Goal: Information Seeking & Learning: Learn about a topic

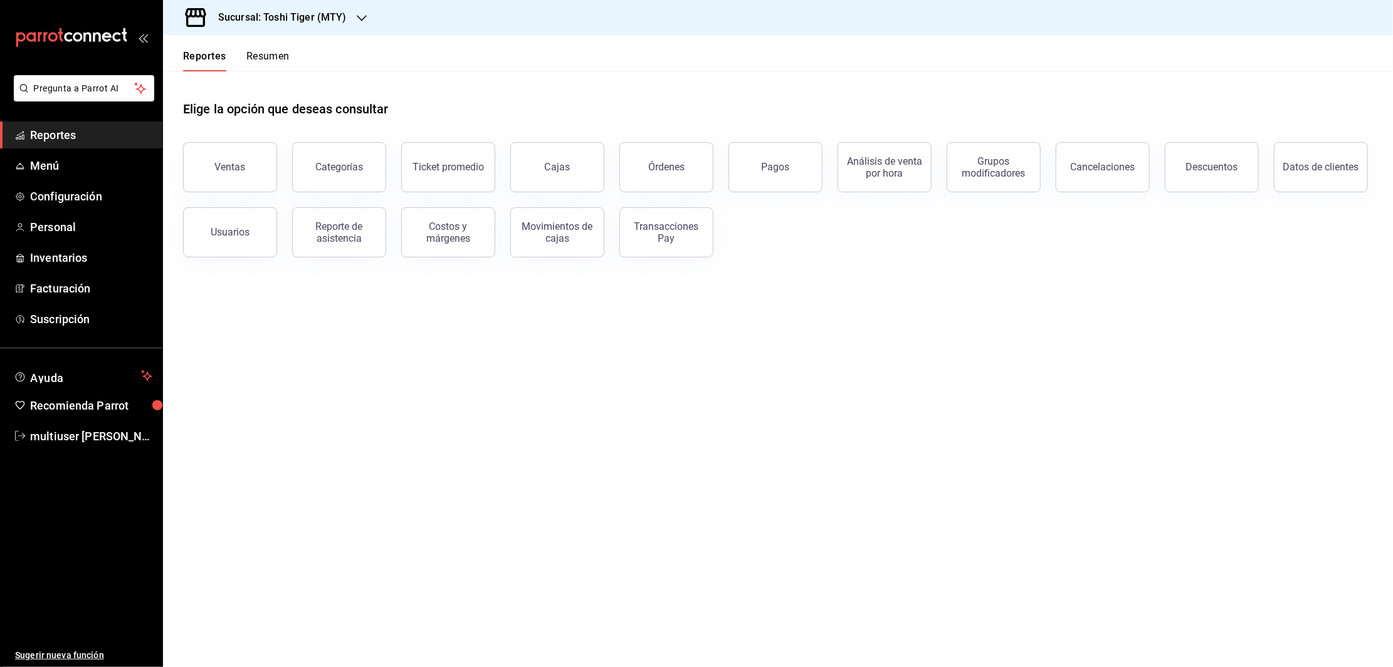
click at [65, 129] on span "Reportes" at bounding box center [91, 135] width 122 height 17
click at [197, 63] on button "Reportes" at bounding box center [204, 60] width 43 height 21
click at [210, 59] on button "Reportes" at bounding box center [204, 60] width 43 height 21
click at [233, 184] on button "Ventas" at bounding box center [230, 167] width 94 height 50
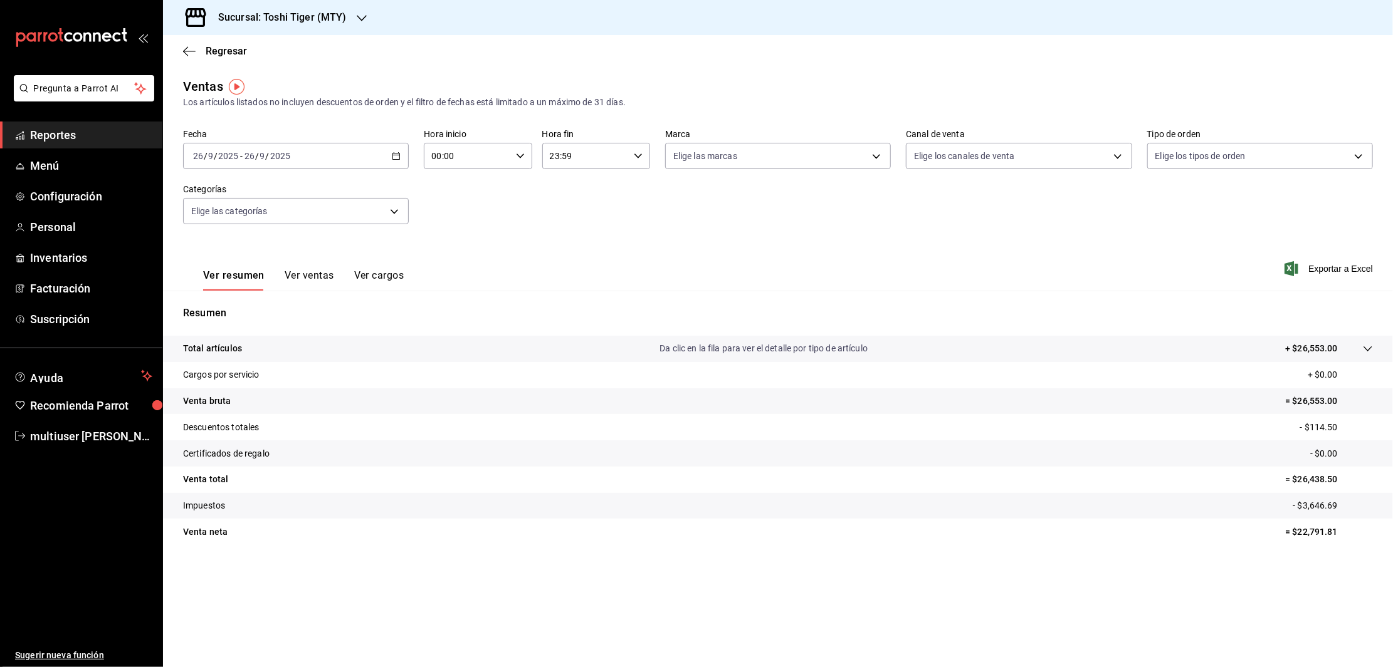
click at [309, 277] on button "Ver ventas" at bounding box center [310, 279] width 50 height 21
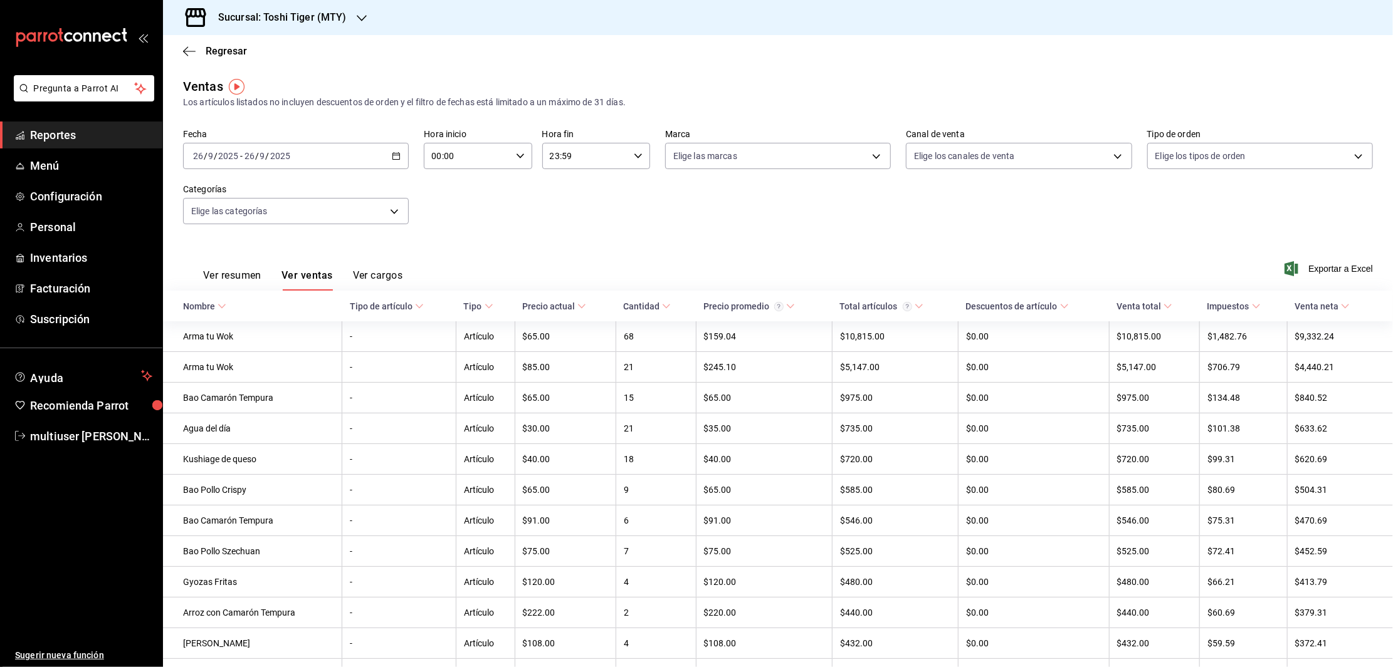
click at [385, 159] on div "[DATE] [DATE] - [DATE] [DATE]" at bounding box center [296, 156] width 226 height 26
click at [234, 222] on span "Ayer" at bounding box center [242, 222] width 97 height 13
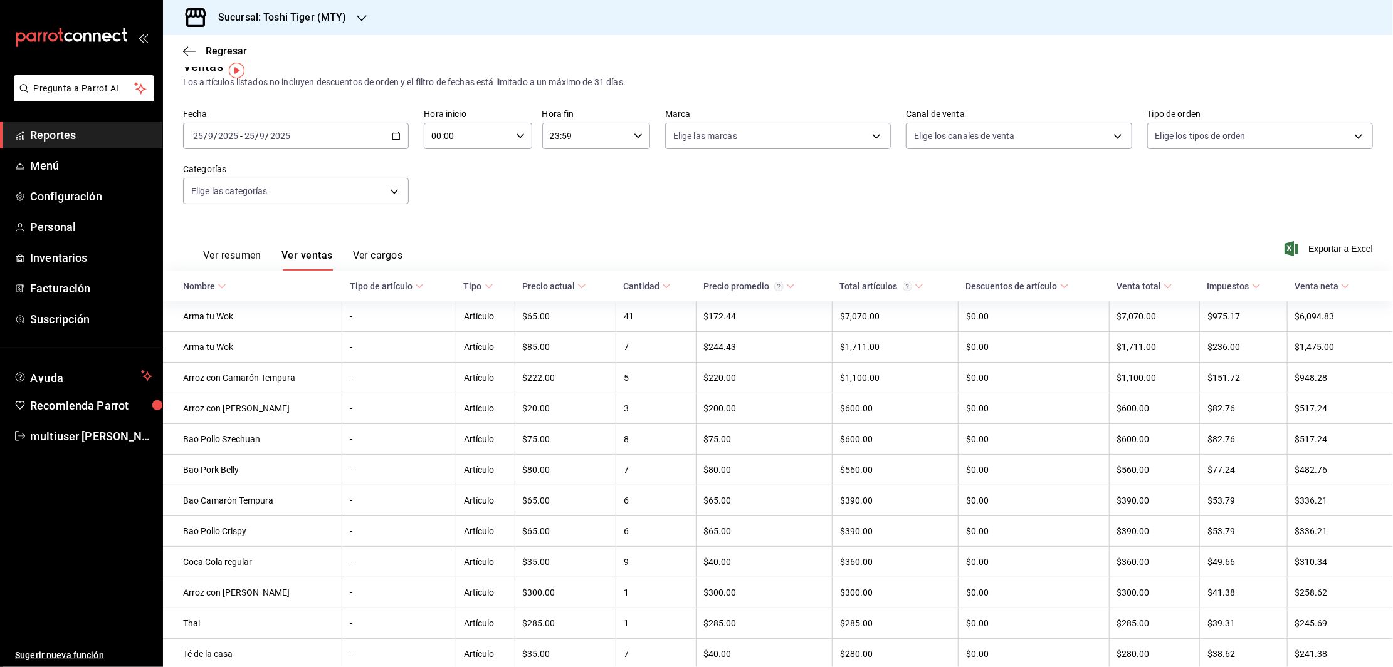
scroll to position [16, 0]
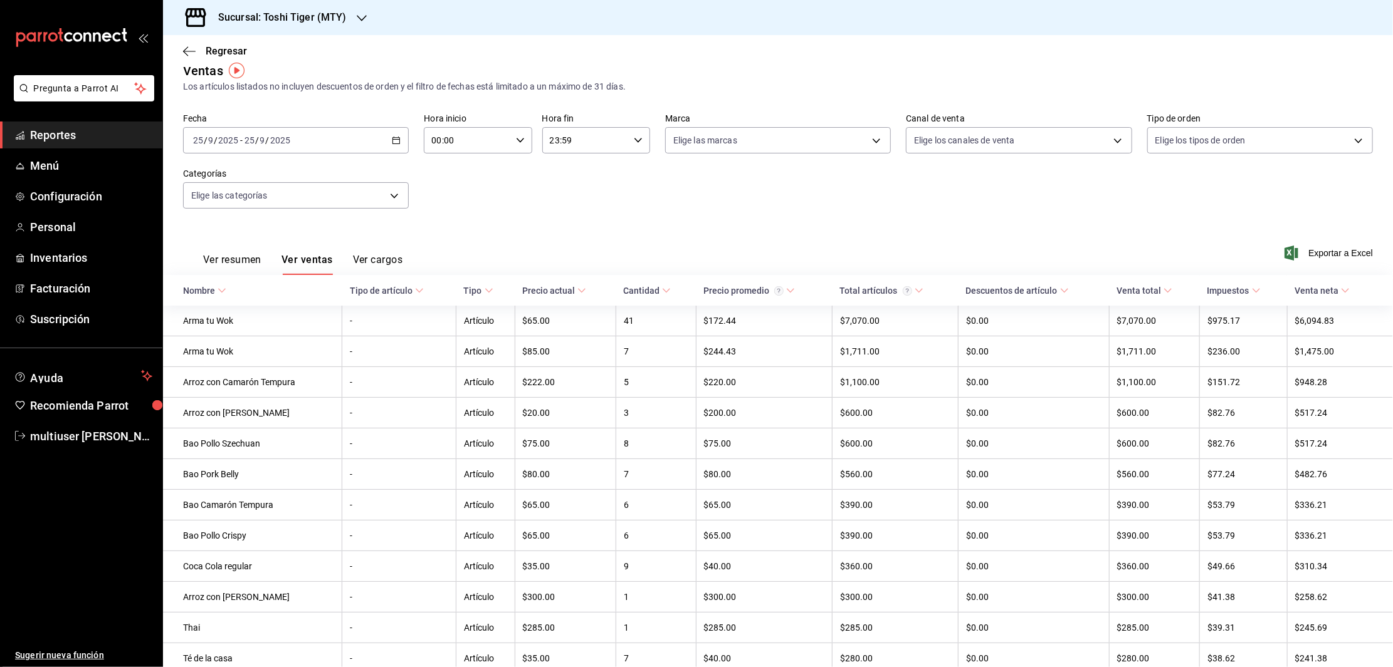
click at [385, 140] on div "[DATE] [DATE] - [DATE] [DATE]" at bounding box center [296, 140] width 226 height 26
click at [231, 180] on span "Hoy" at bounding box center [242, 178] width 97 height 13
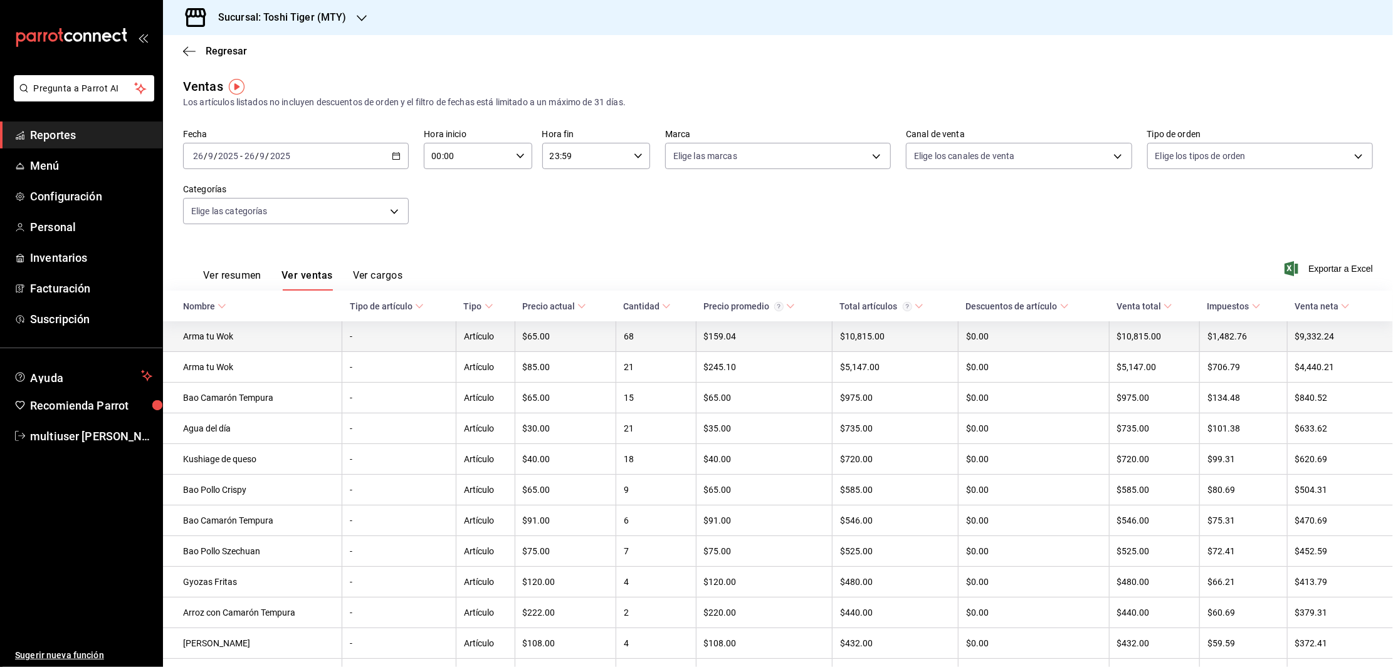
click at [237, 336] on td "Arma tu Wok" at bounding box center [252, 337] width 179 height 31
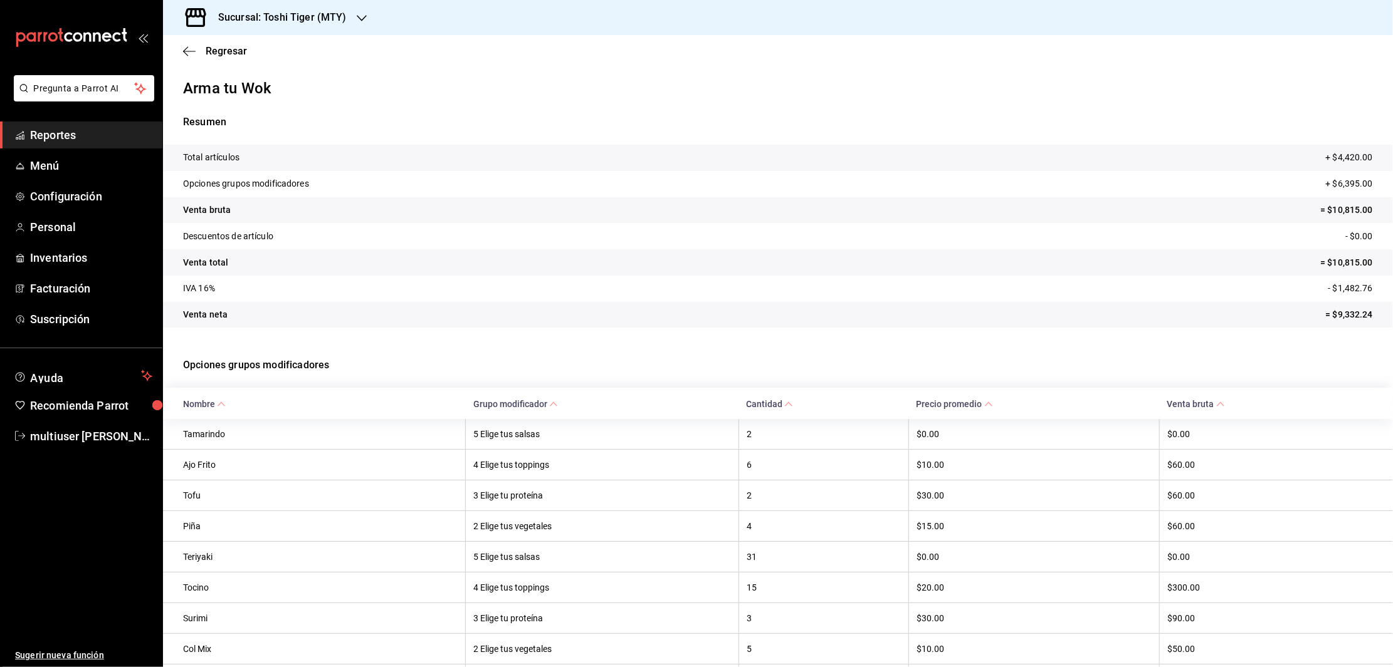
click at [539, 399] on span "Grupo modificador" at bounding box center [515, 404] width 85 height 10
click at [187, 49] on icon "button" at bounding box center [189, 51] width 13 height 11
click at [54, 132] on span "Reportes" at bounding box center [91, 135] width 122 height 17
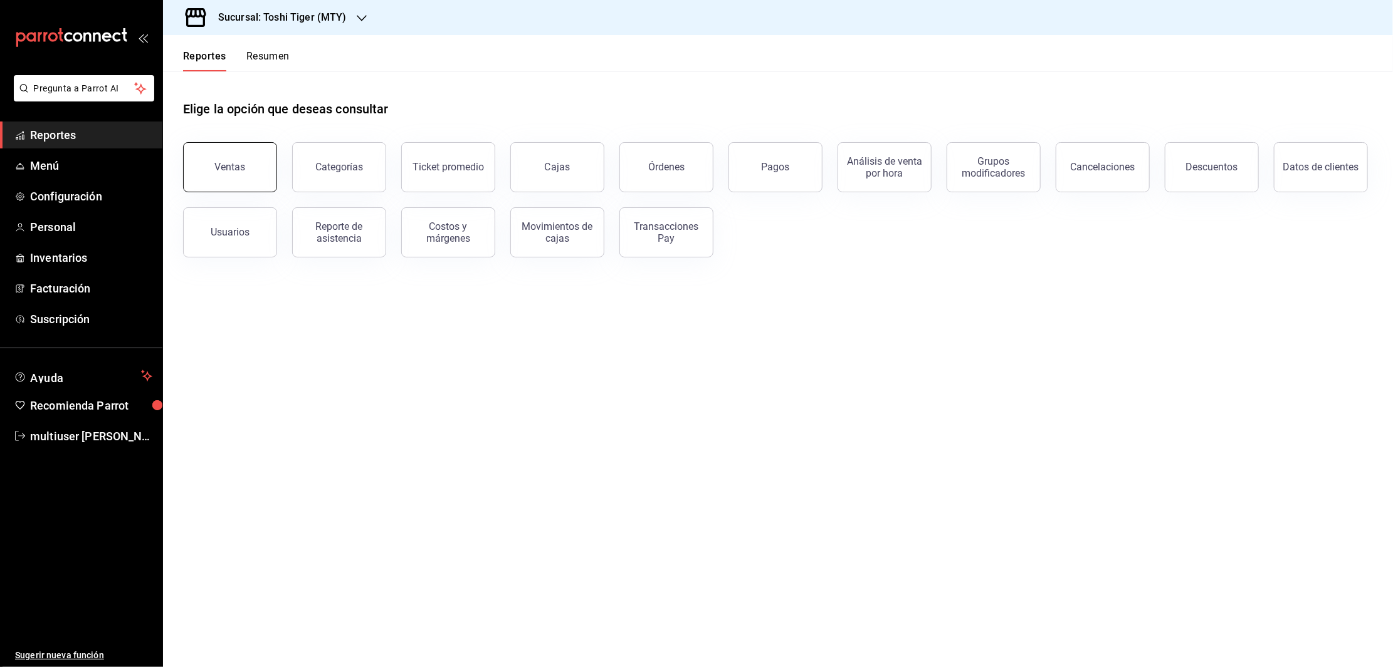
click at [202, 166] on button "Ventas" at bounding box center [230, 167] width 94 height 50
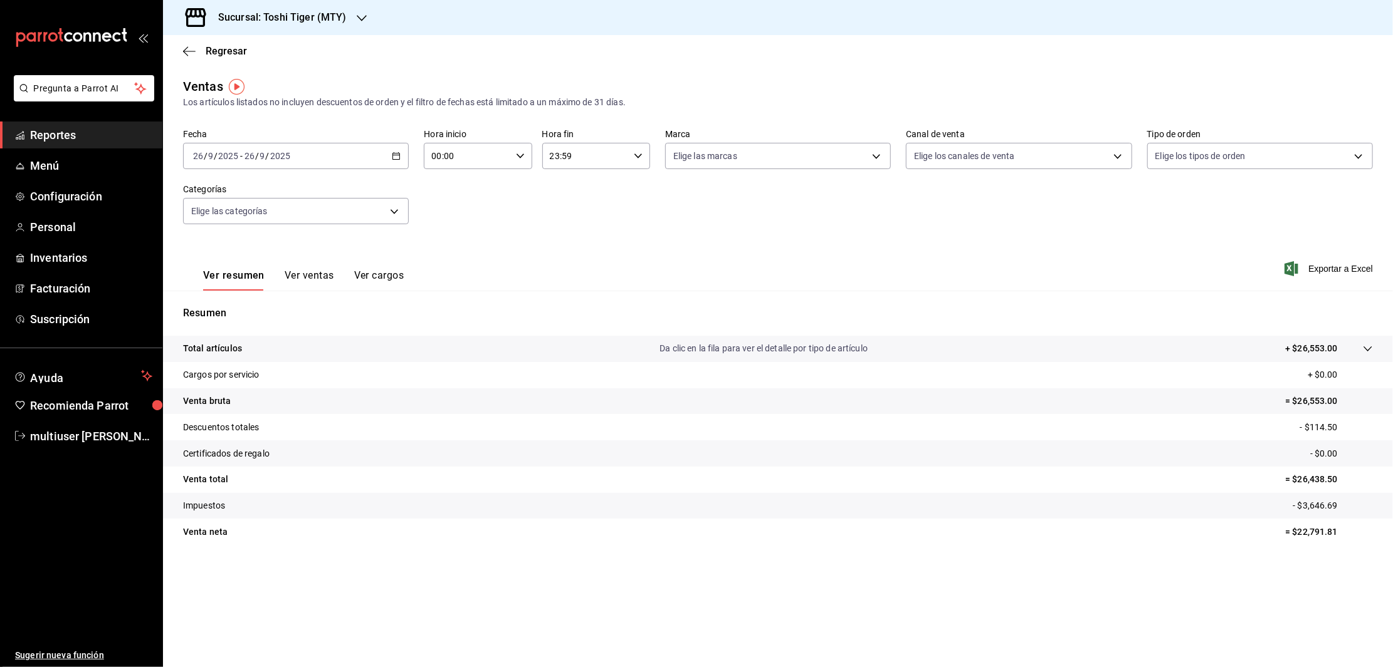
click at [303, 281] on button "Ver ventas" at bounding box center [310, 279] width 50 height 21
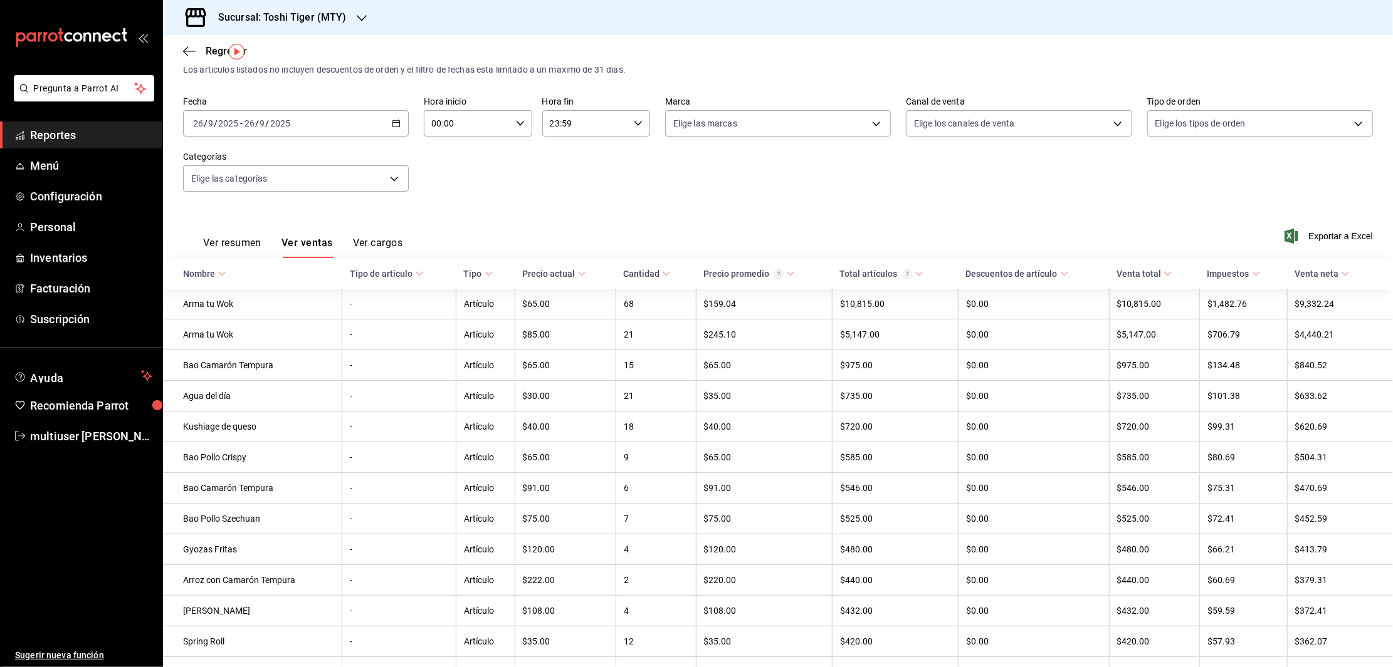
scroll to position [34, 0]
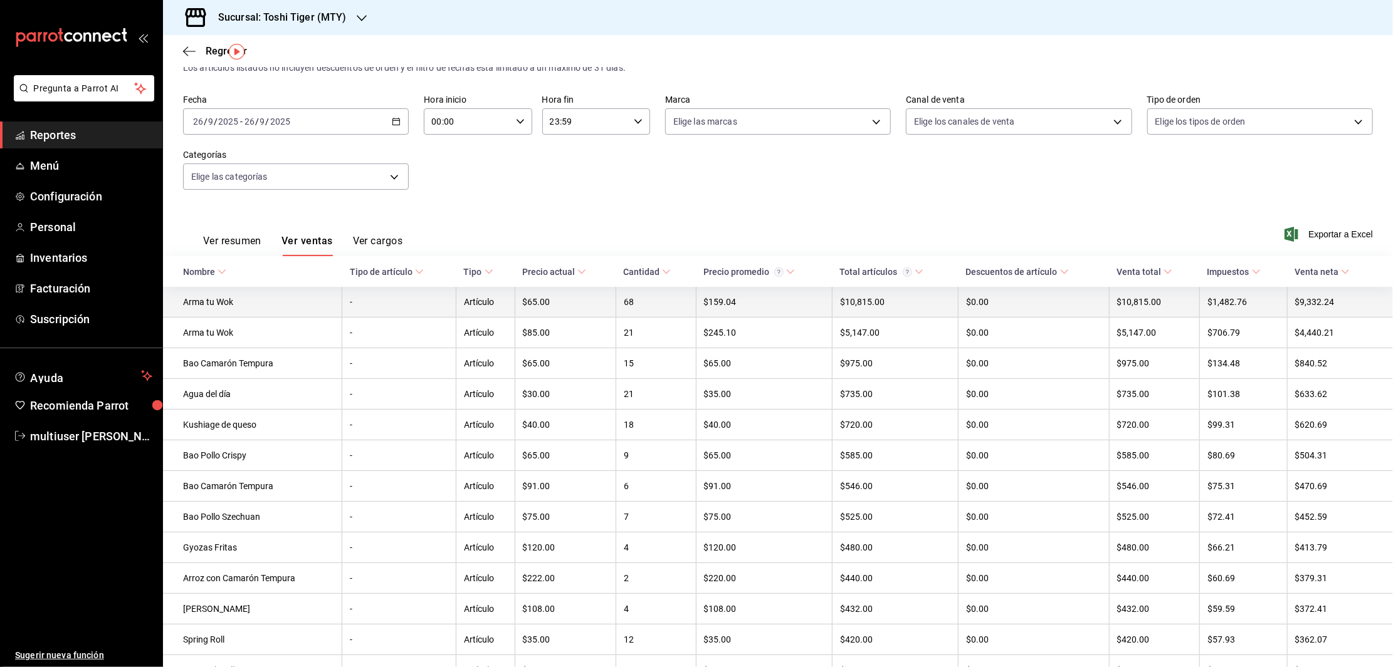
click at [219, 311] on td "Arma tu Wok" at bounding box center [252, 302] width 179 height 31
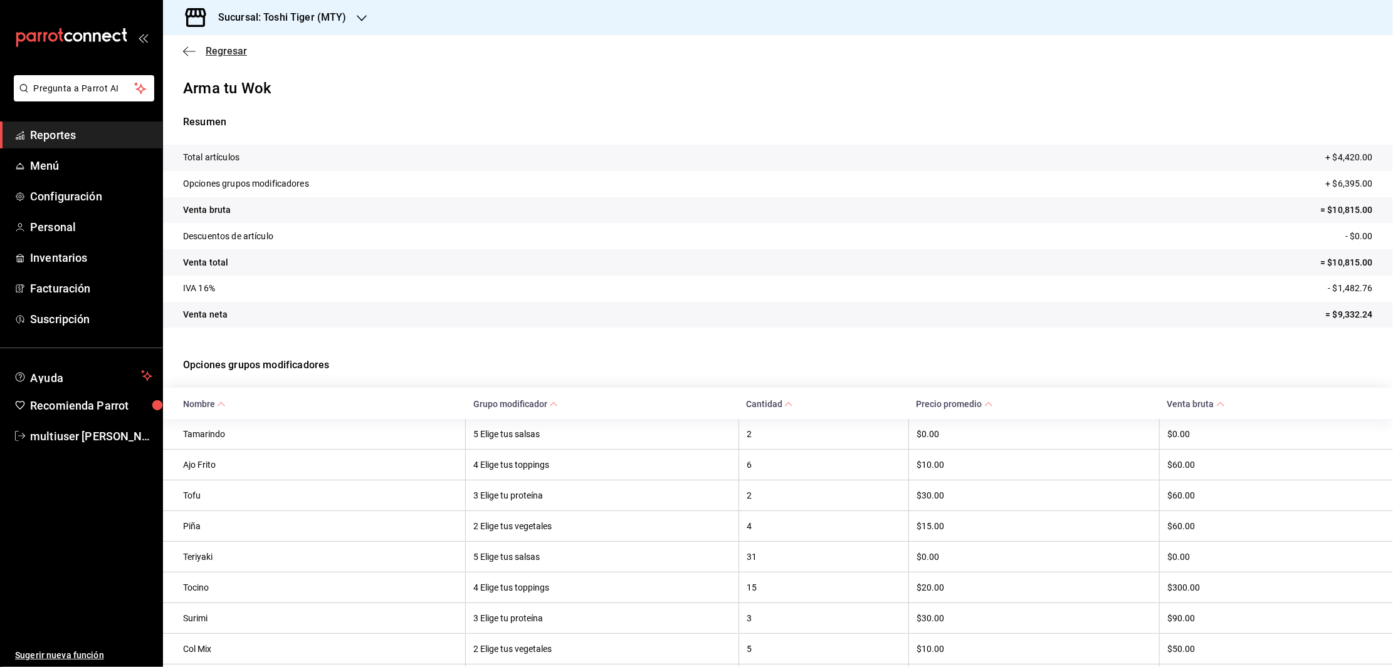
click at [189, 48] on icon "button" at bounding box center [189, 51] width 13 height 11
click at [48, 143] on span "Reportes" at bounding box center [91, 135] width 122 height 17
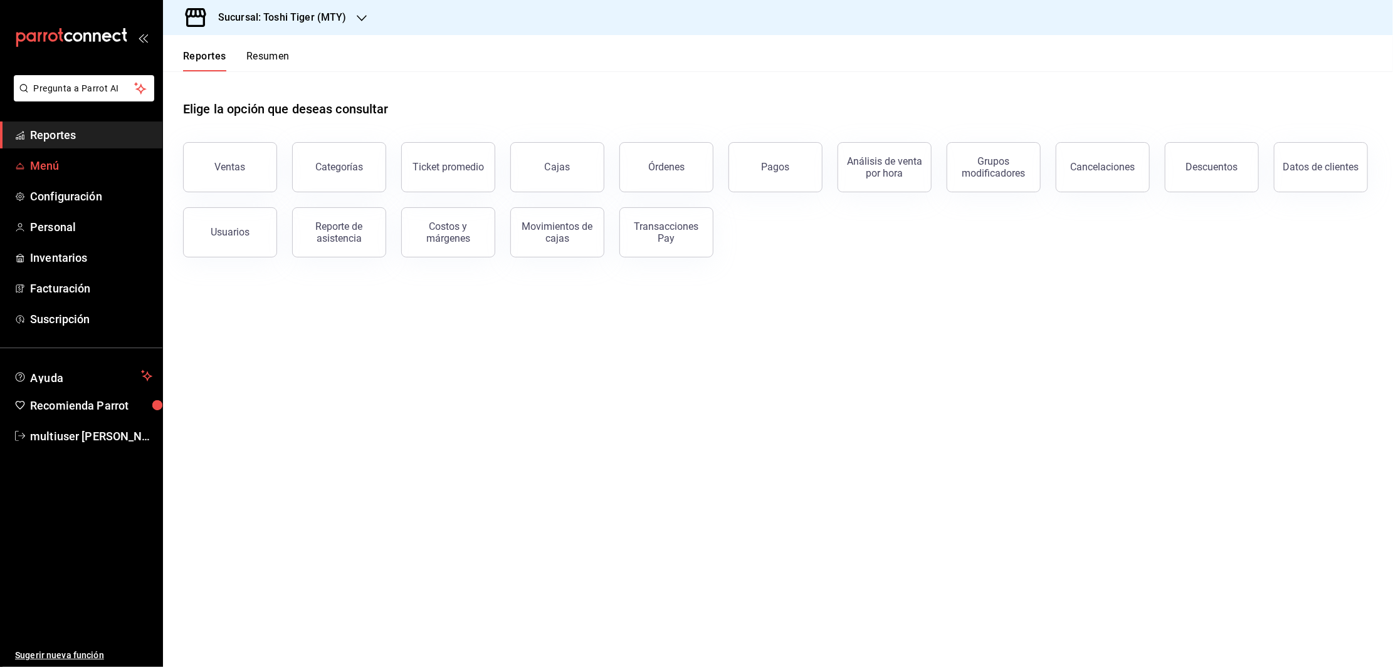
click at [48, 170] on span "Menú" at bounding box center [91, 165] width 122 height 17
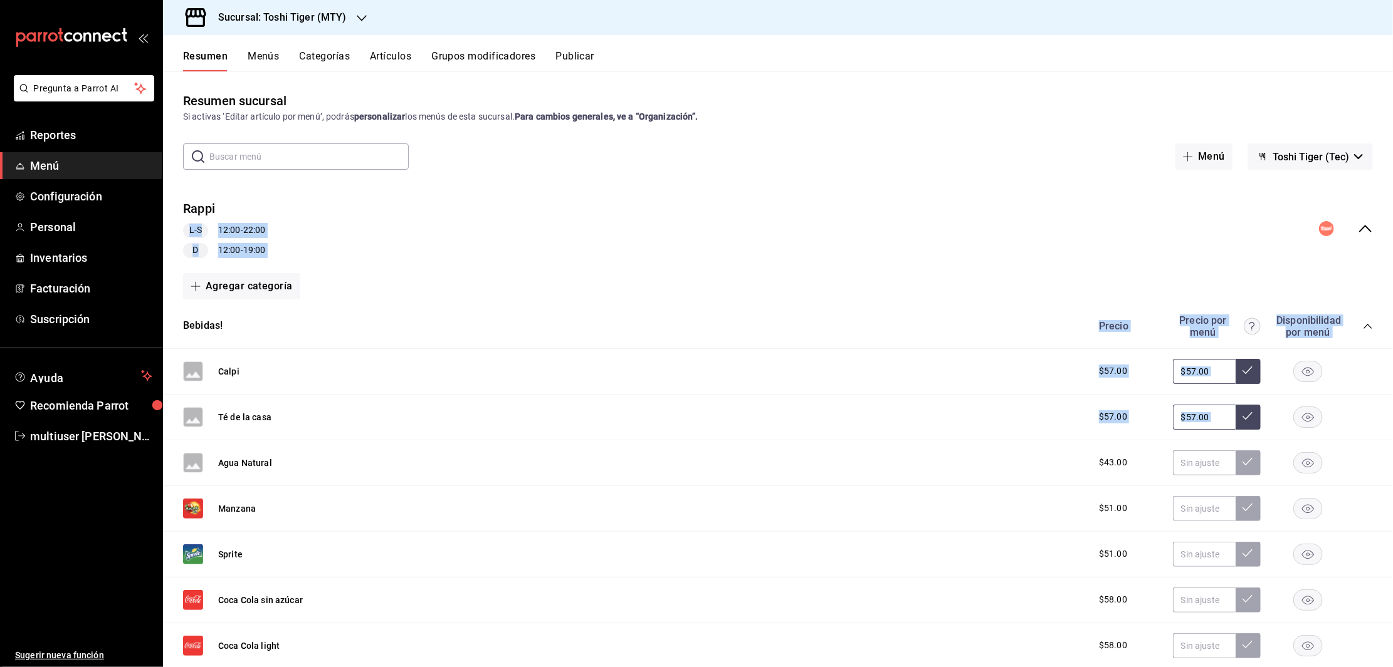
drag, startPoint x: 1376, startPoint y: 140, endPoint x: 1383, endPoint y: 398, distance: 257.7
click at [1383, 398] on div "Resumen sucursal Si activas ‘Editar artículo por menú’, podrás personalizar los…" at bounding box center [778, 368] width 1230 height 595
drag, startPoint x: 1383, startPoint y: 398, endPoint x: 1260, endPoint y: 185, distance: 246.3
click at [1183, 154] on icon "button" at bounding box center [1188, 157] width 10 height 10
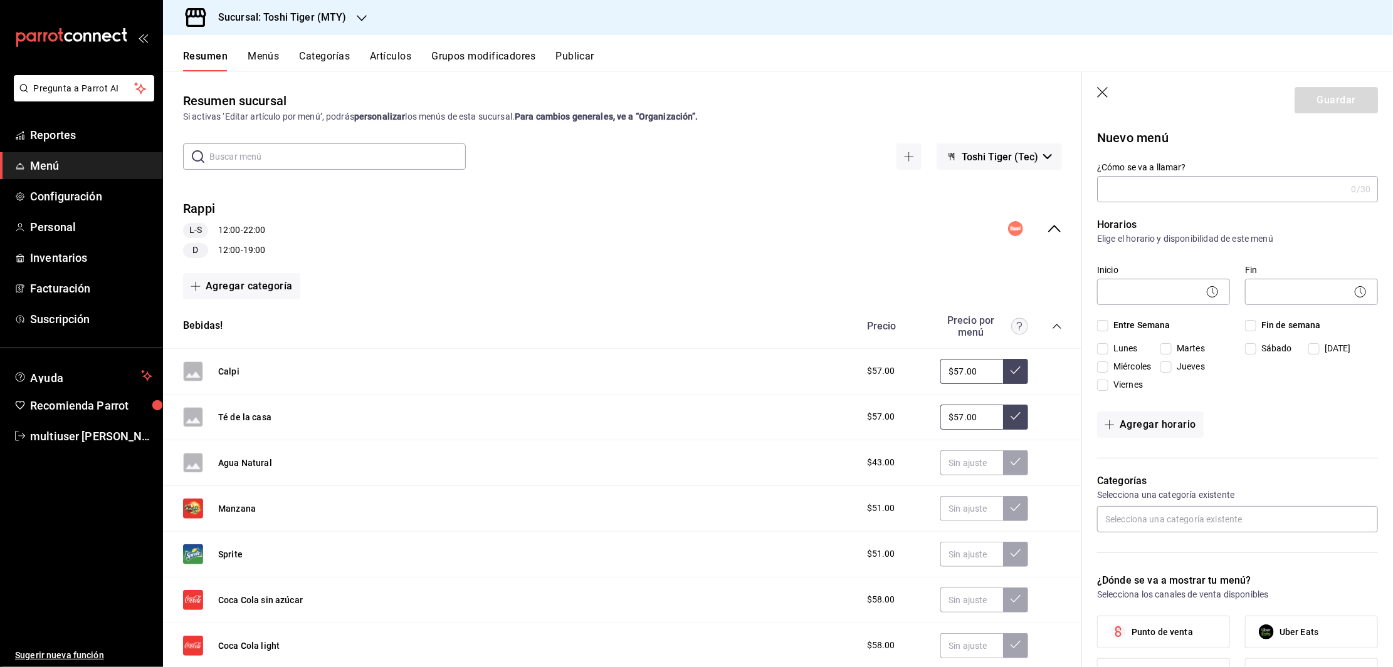
click at [931, 219] on div "Rappi L-S 12:00 - 22:00 D 12:00 - 19:00" at bounding box center [622, 229] width 919 height 78
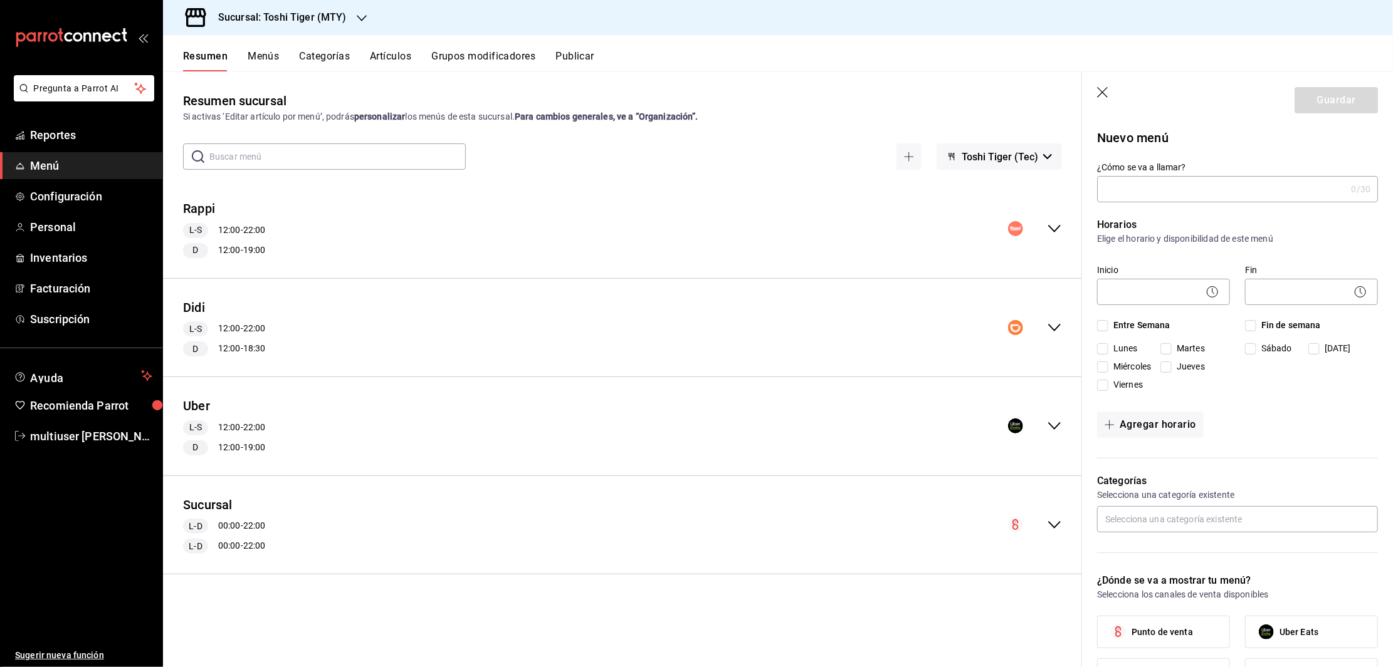
click at [1105, 91] on icon "button" at bounding box center [1103, 93] width 13 height 13
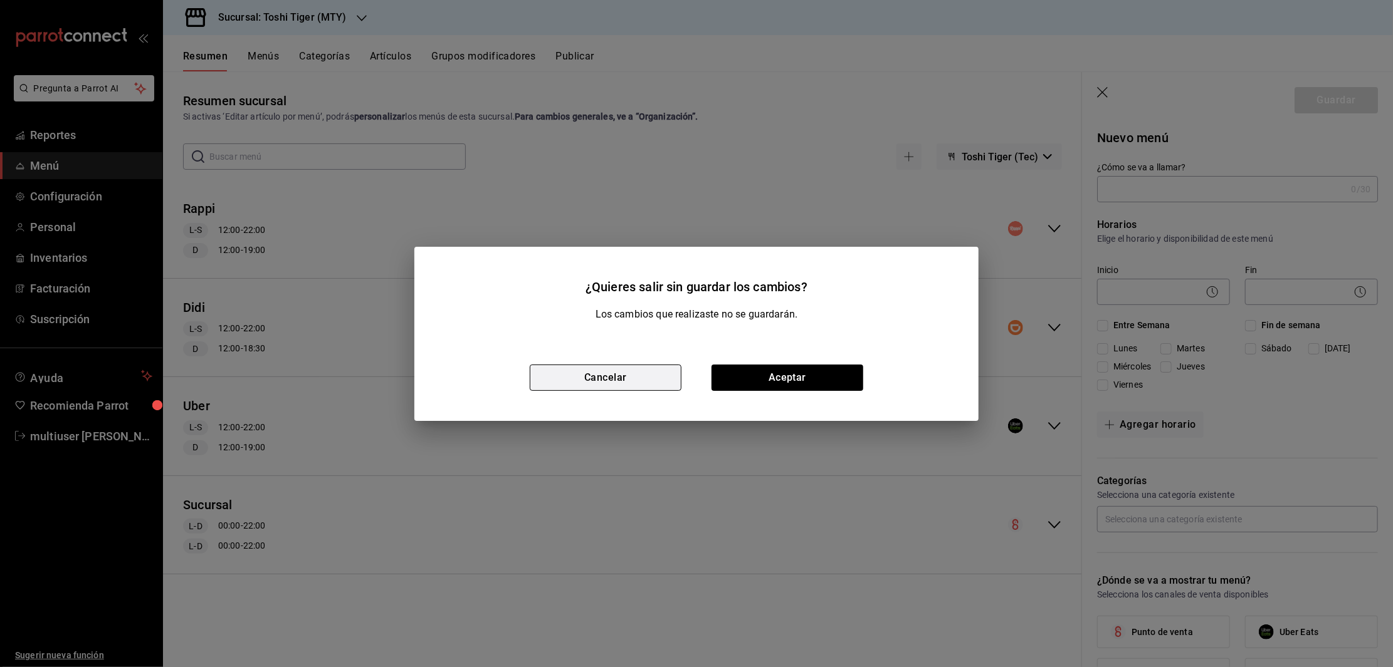
click at [588, 379] on button "Cancelar" at bounding box center [606, 378] width 152 height 26
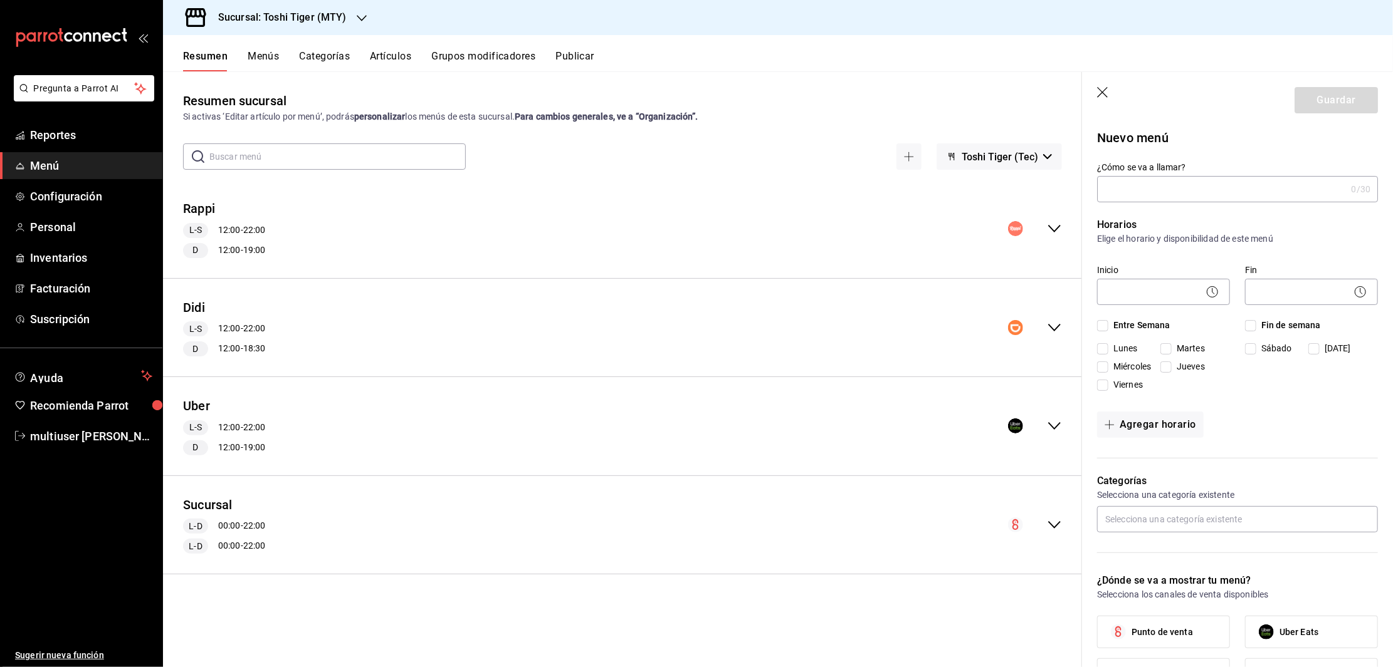
click at [1098, 95] on icon "button" at bounding box center [1103, 93] width 13 height 13
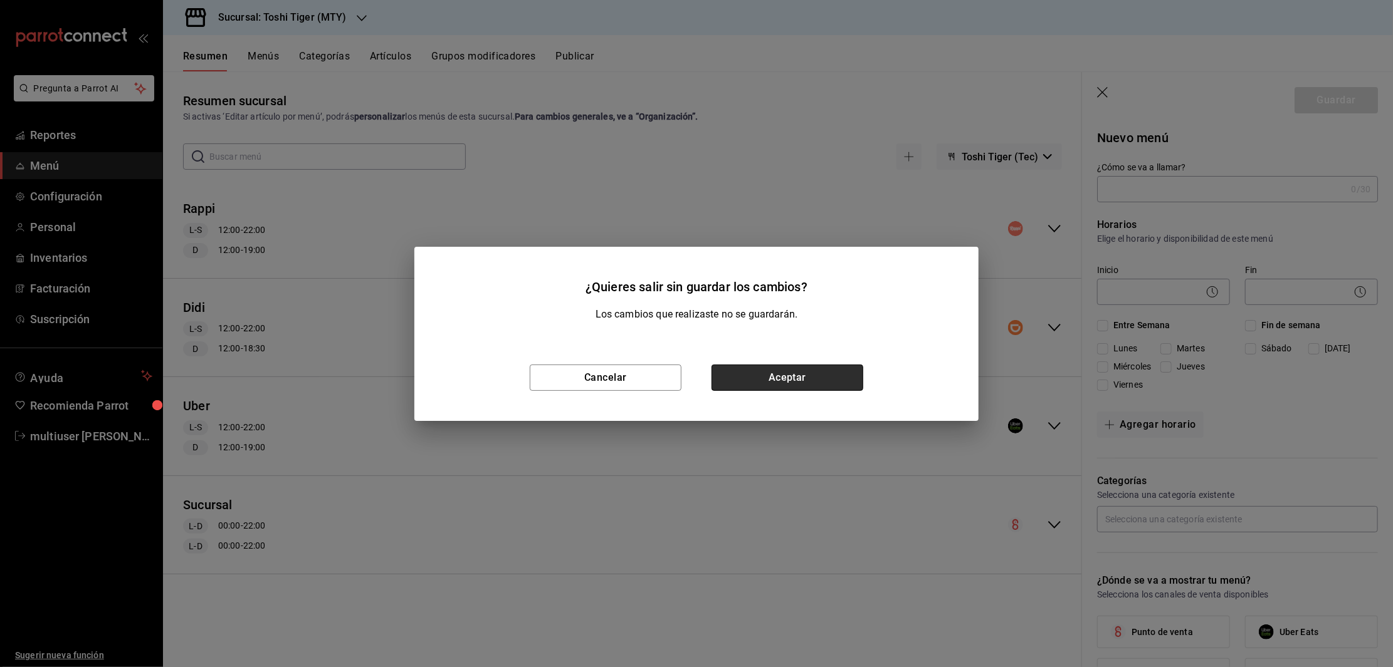
click at [790, 365] on button "Aceptar" at bounding box center [787, 378] width 152 height 26
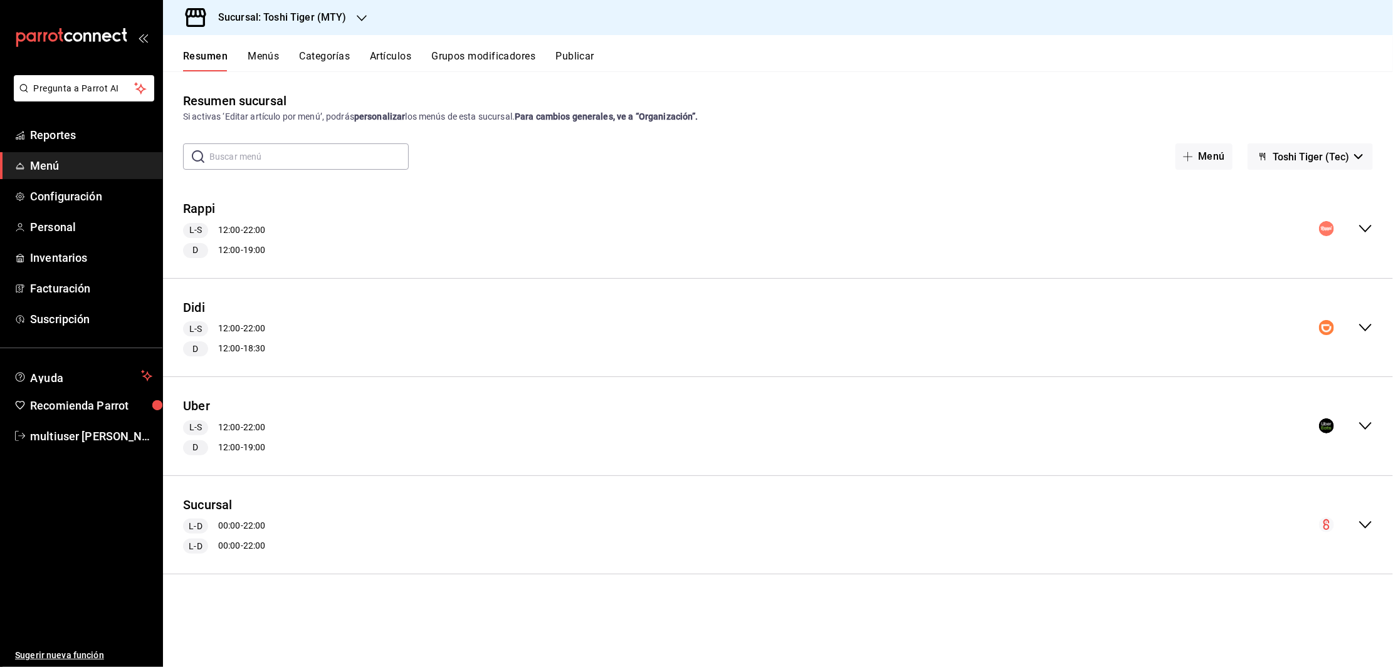
click at [948, 120] on div "Si activas ‘Editar artículo por menú’, podrás personalizar los menús de esta su…" at bounding box center [777, 116] width 1189 height 13
click at [254, 61] on button "Menús" at bounding box center [263, 60] width 31 height 21
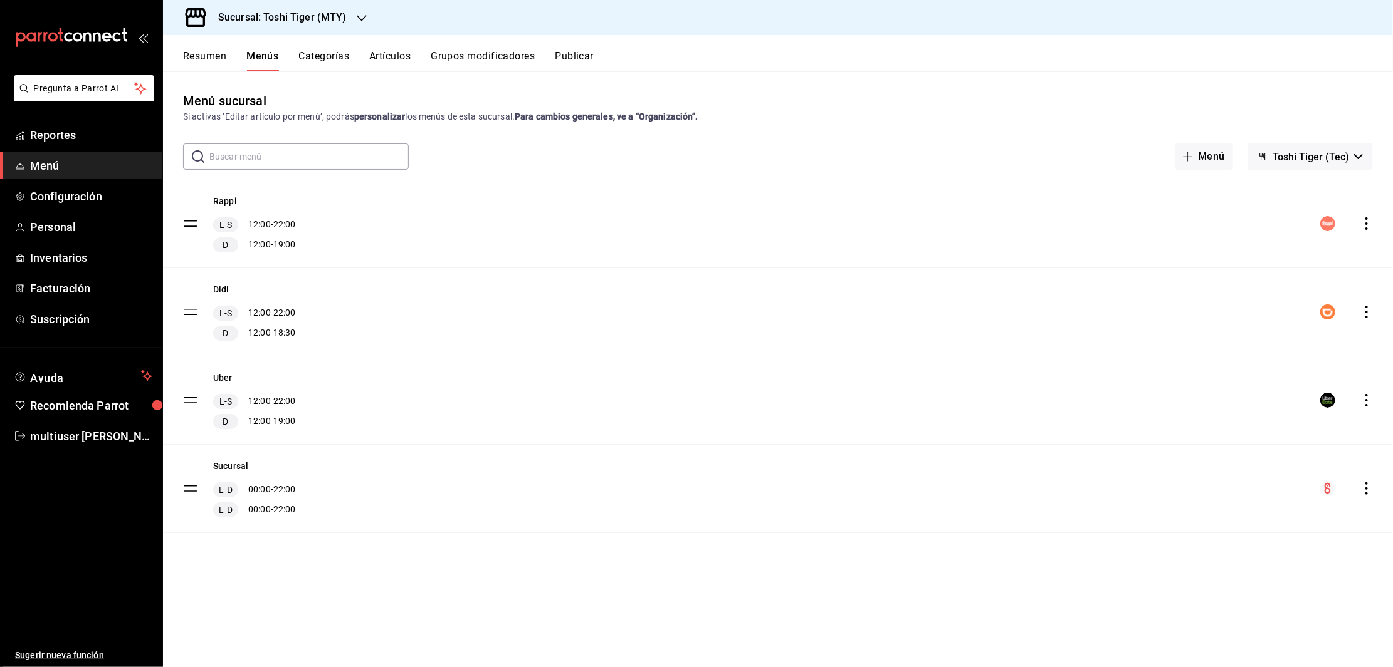
click at [325, 57] on button "Categorías" at bounding box center [324, 60] width 51 height 21
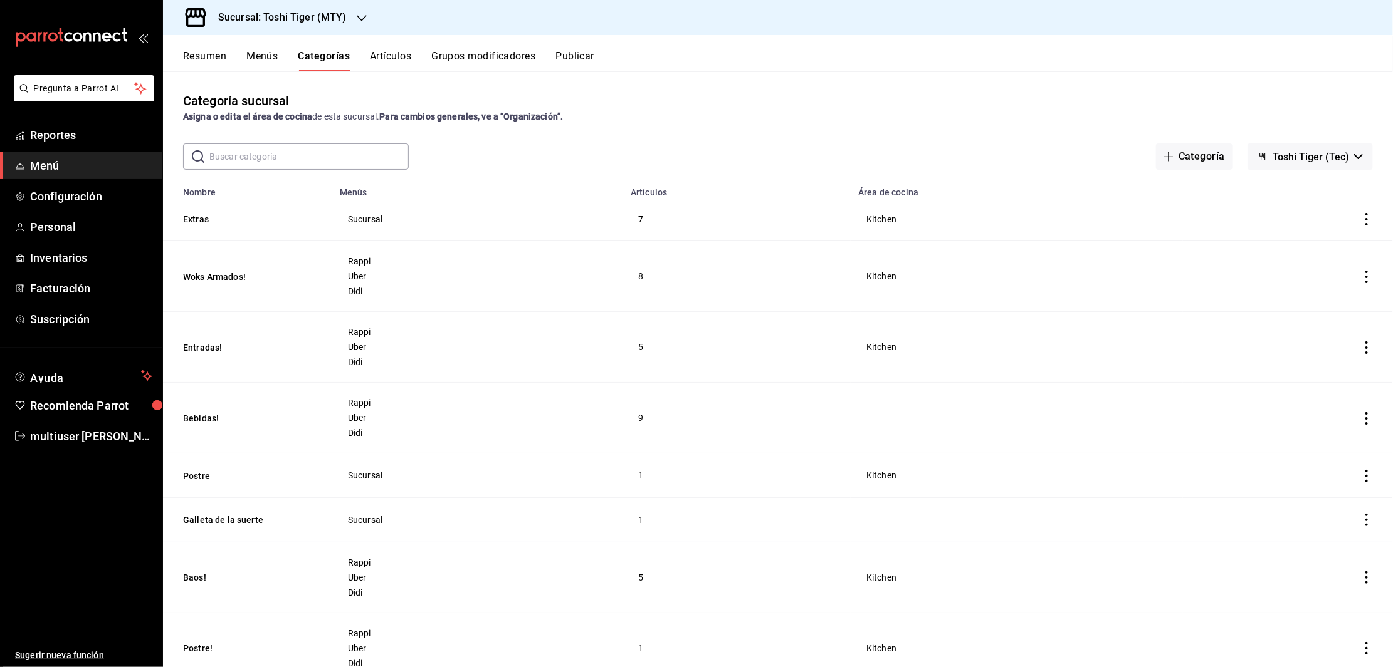
click at [266, 57] on button "Menús" at bounding box center [261, 60] width 31 height 21
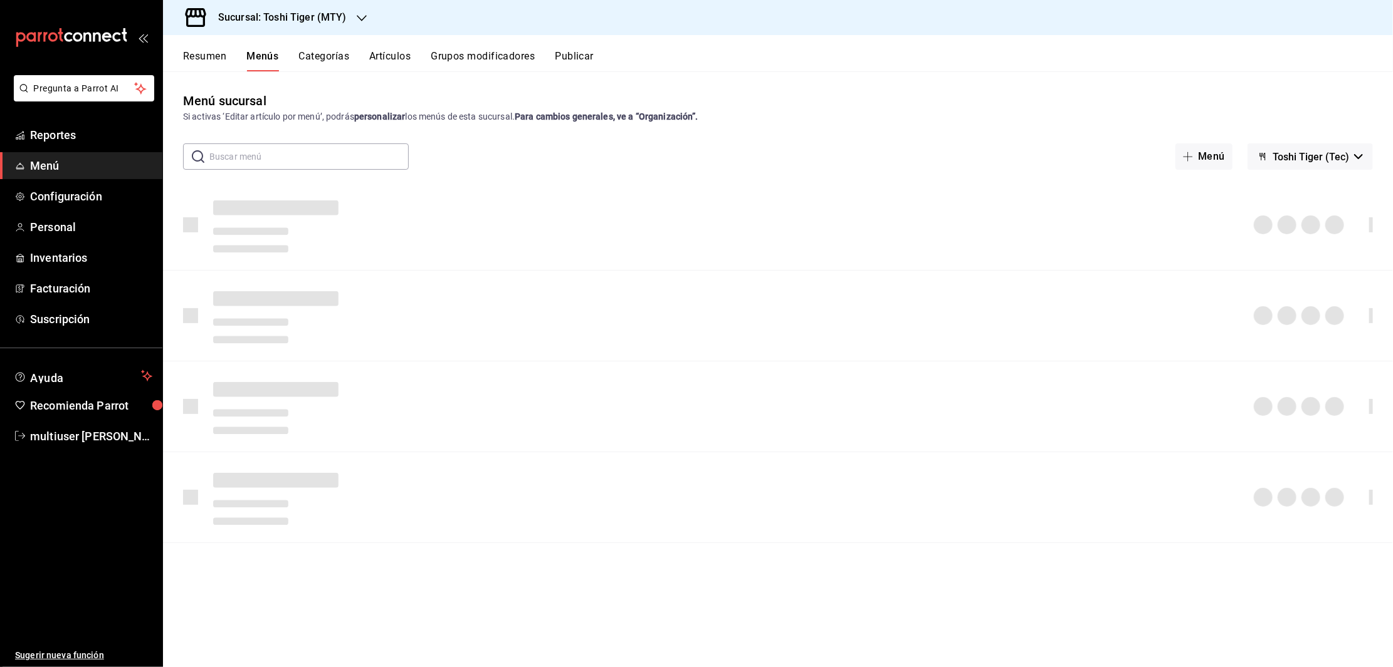
click at [382, 55] on button "Artículos" at bounding box center [389, 60] width 41 height 21
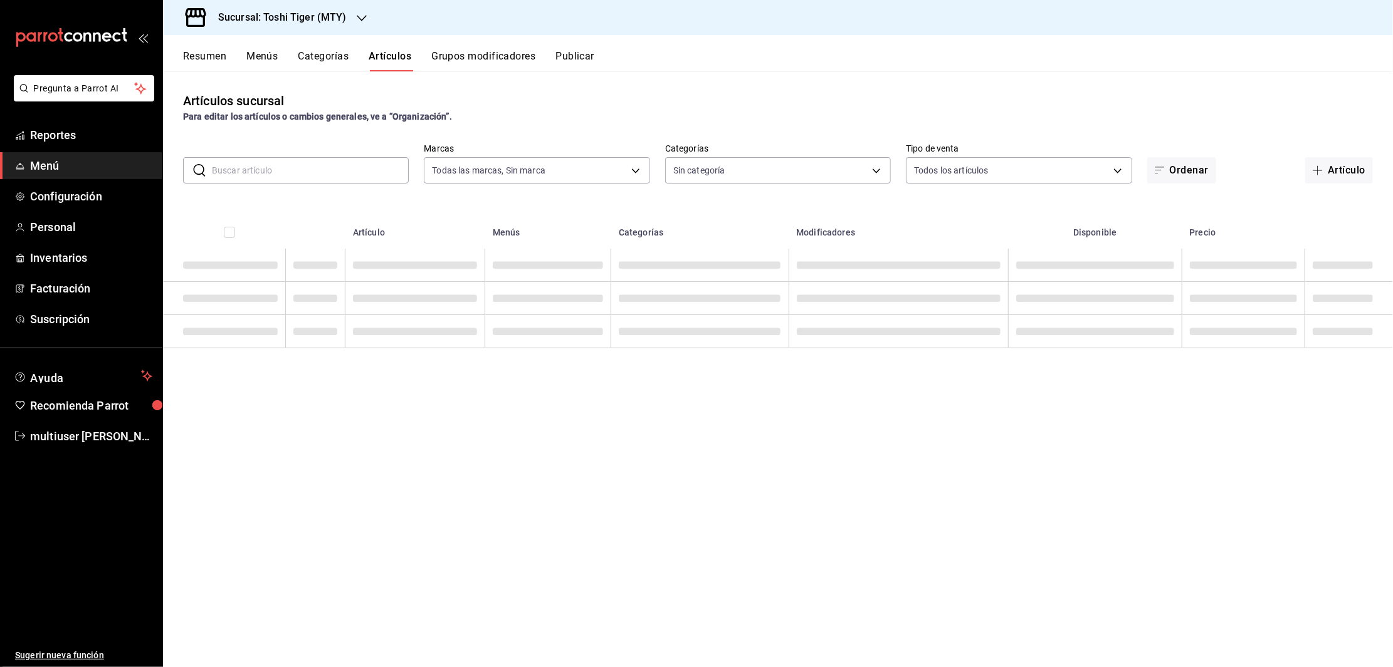
type input "5bb2151c-d696-4593-a906-89af6c492784"
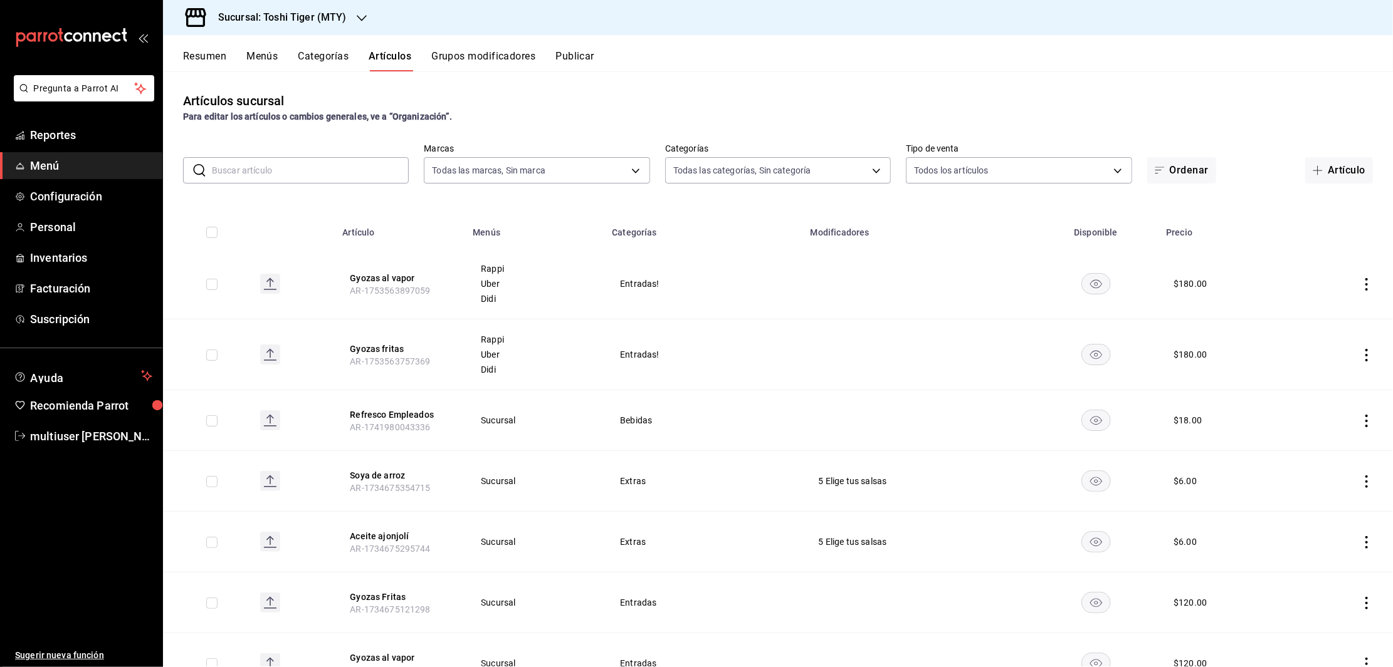
type input "284dc3da-104c-42c1-adac-bdd75134ef0e,a5a784df-d458-49f4-bcab-07f9902a8414,6c965…"
click at [1059, 98] on div "Artículos sucursal Para editar los artículos o cambios generales, ve a “Organiz…" at bounding box center [778, 107] width 1230 height 32
click at [196, 61] on button "Resumen" at bounding box center [204, 60] width 43 height 21
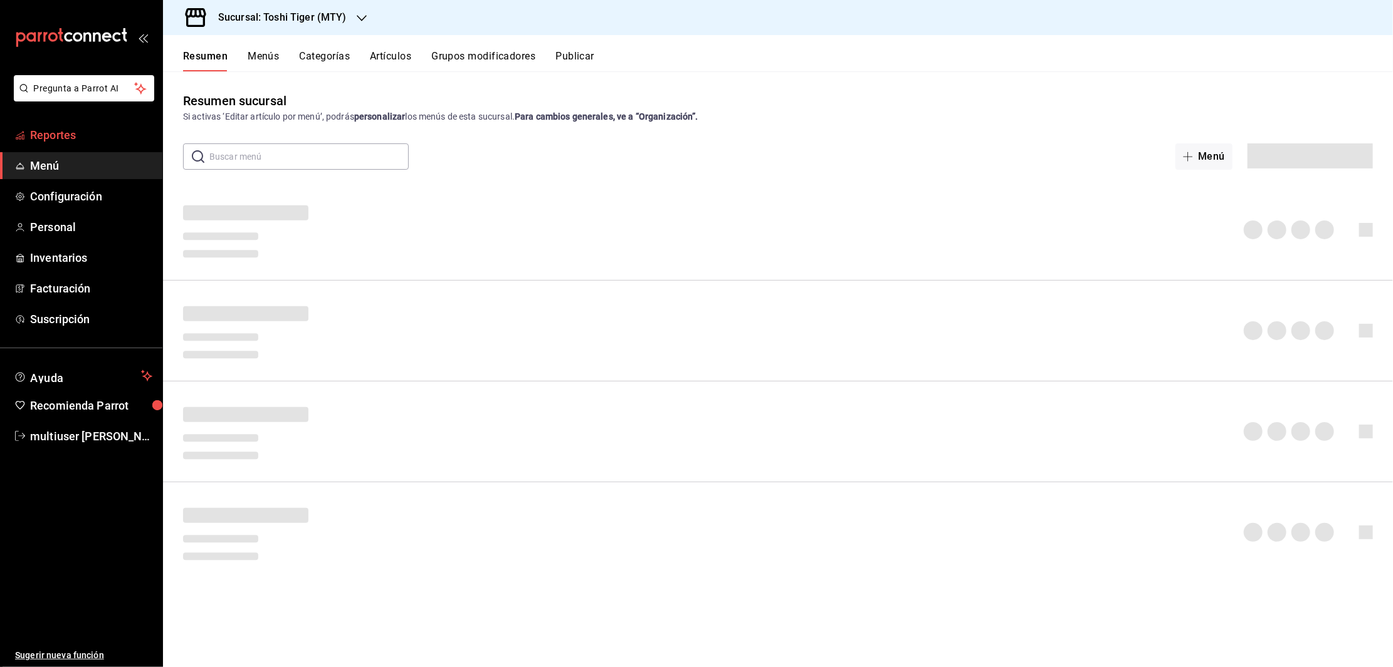
click at [57, 123] on link "Reportes" at bounding box center [81, 135] width 162 height 27
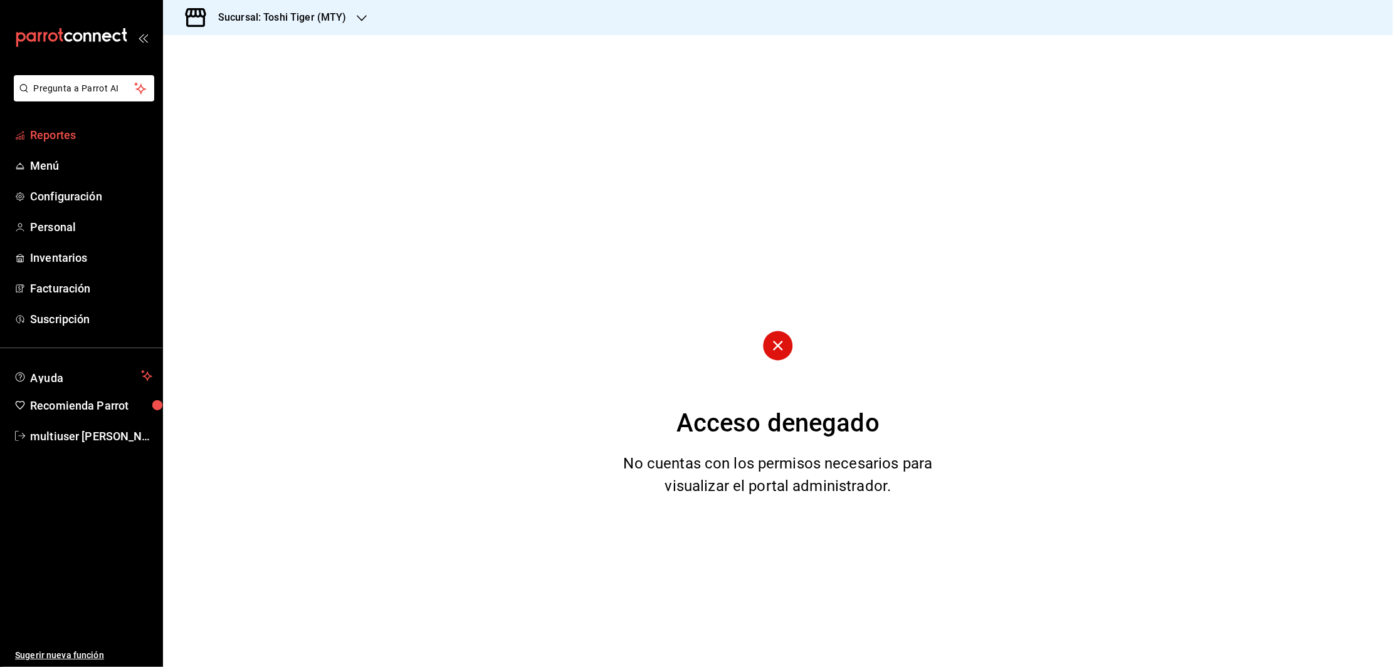
click at [58, 144] on link "Reportes" at bounding box center [81, 135] width 162 height 27
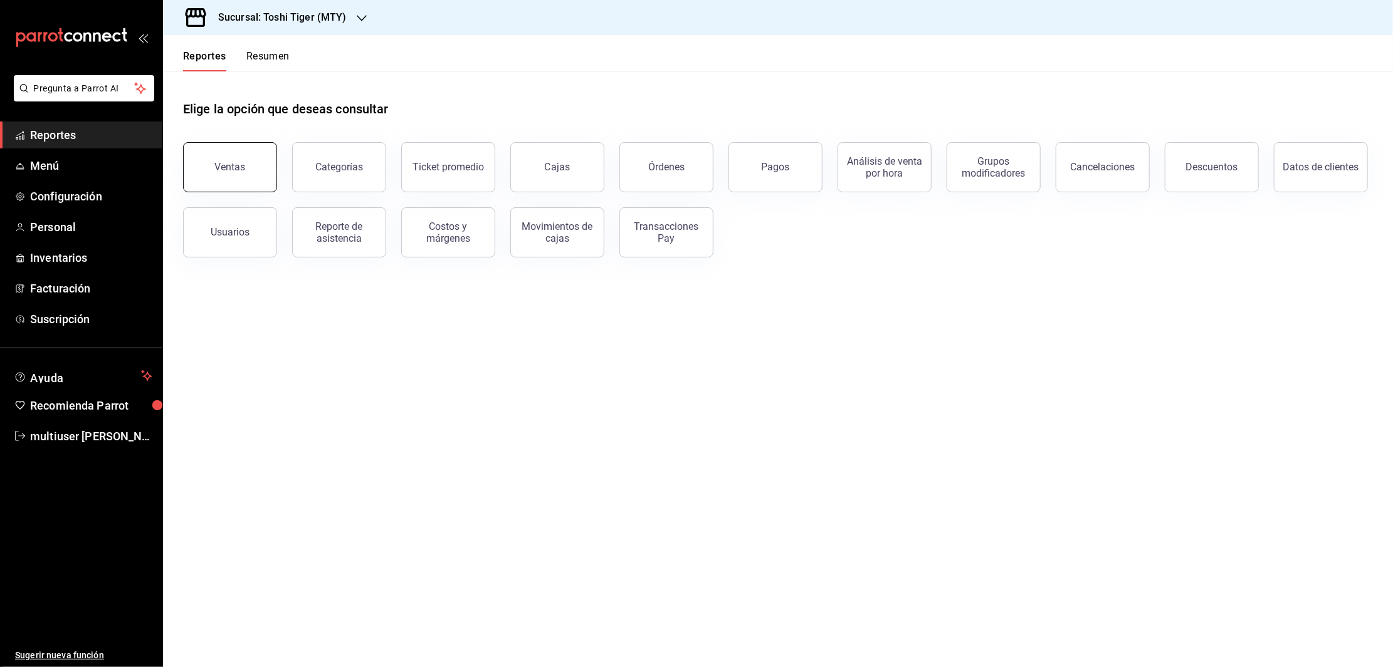
click at [230, 169] on div "Ventas" at bounding box center [230, 167] width 31 height 12
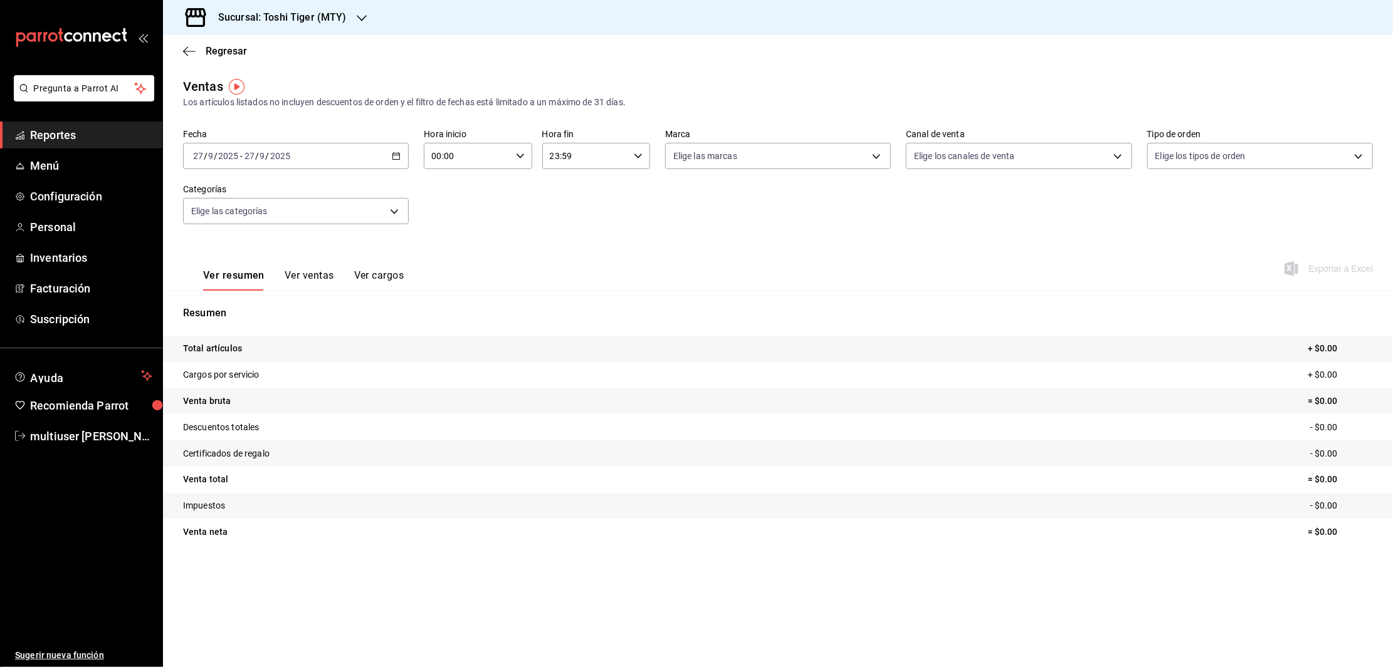
click at [287, 24] on h3 "Sucursal: Toshi Tiger (MTY)" at bounding box center [277, 17] width 139 height 15
click at [225, 53] on span "Tadaima Ramen House (MTY)" at bounding box center [234, 54] width 122 height 13
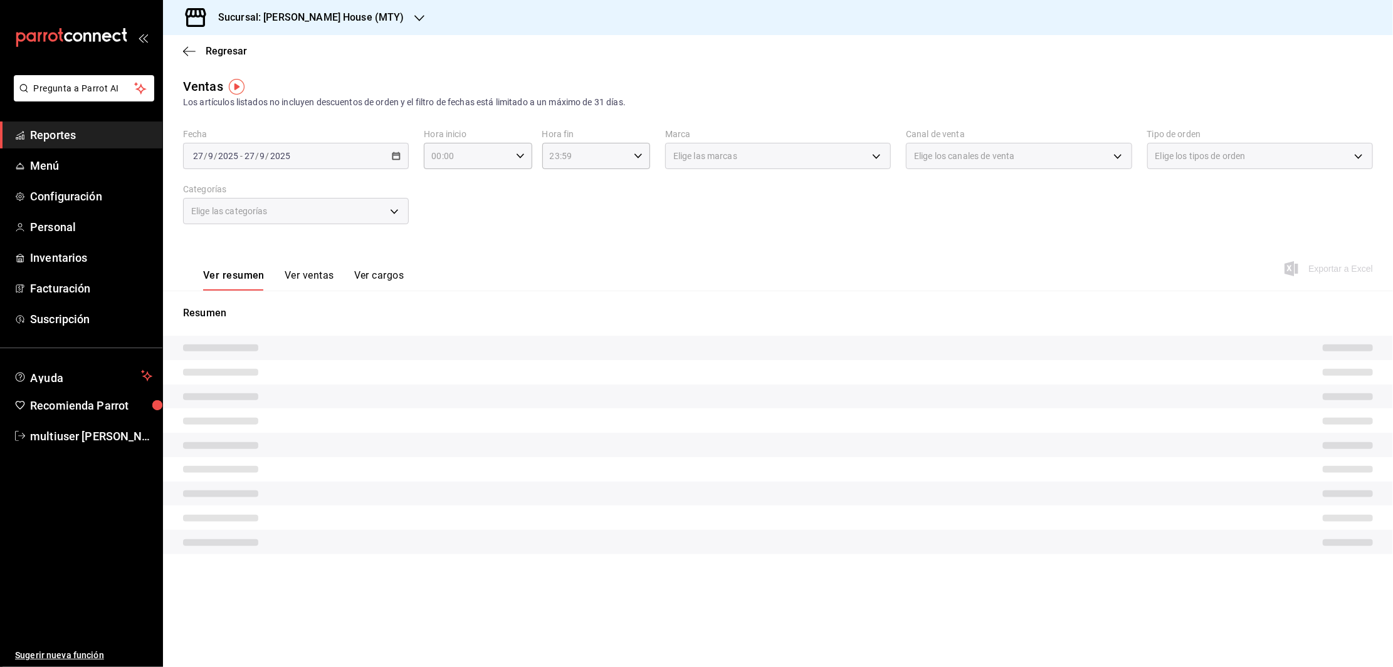
click at [305, 282] on button "Ver ventas" at bounding box center [310, 279] width 50 height 21
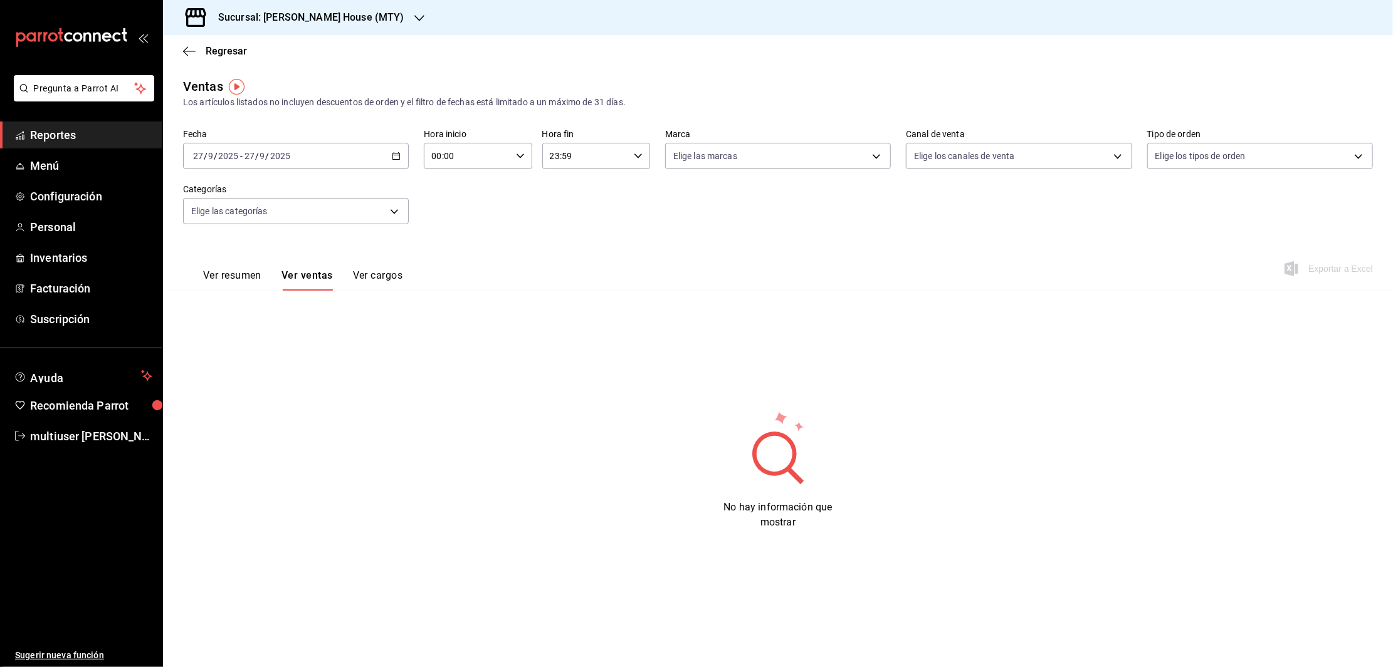
click at [395, 157] on icon "button" at bounding box center [396, 156] width 9 height 9
click at [235, 302] on span "Rango de fechas" at bounding box center [242, 306] width 97 height 13
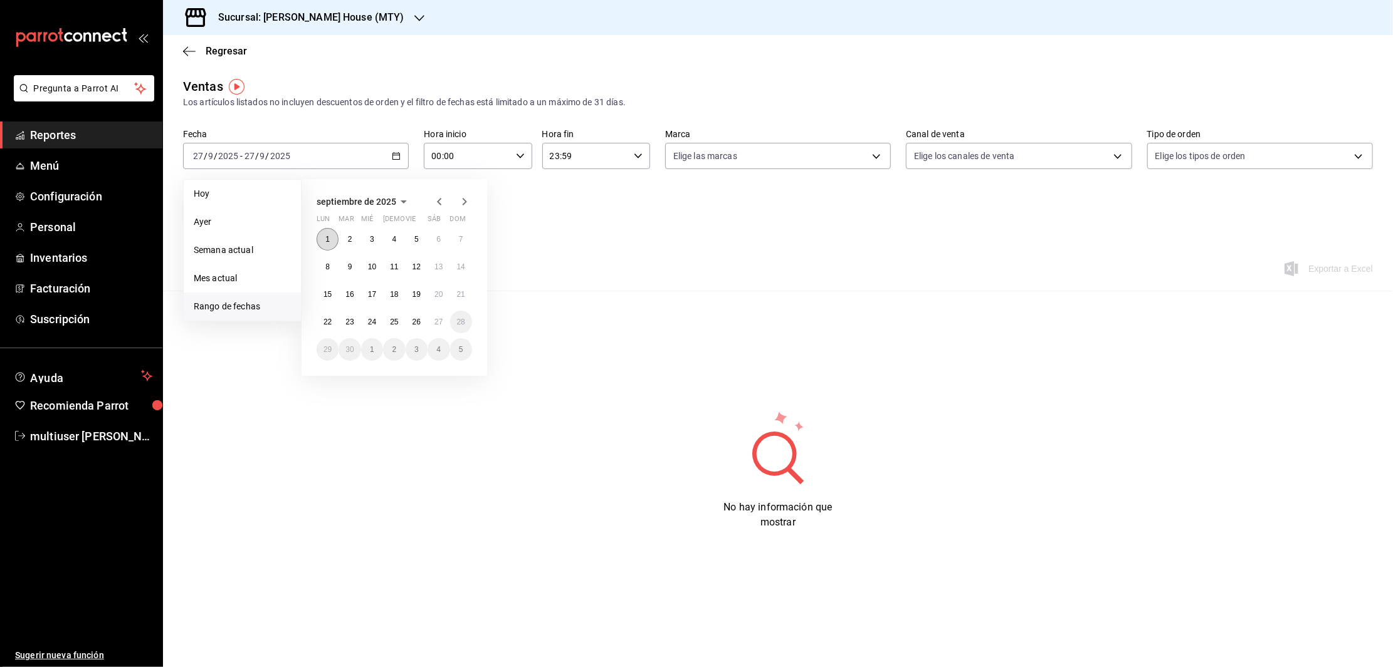
click at [325, 239] on abbr "1" at bounding box center [327, 239] width 4 height 9
click at [440, 319] on abbr "27" at bounding box center [438, 322] width 8 height 9
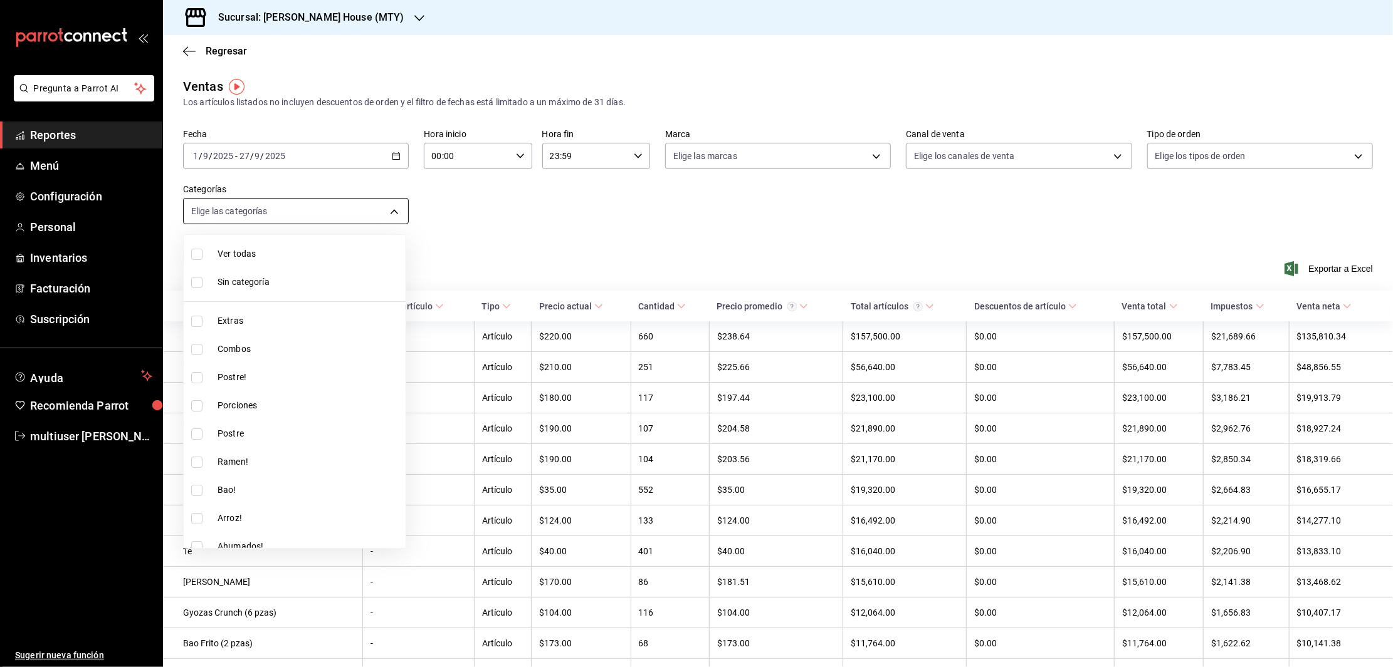
click at [382, 216] on body "Pregunta a Parrot AI Reportes Menú Configuración Personal Inventarios Facturaci…" at bounding box center [696, 333] width 1393 height 667
click at [191, 442] on input "checkbox" at bounding box center [196, 439] width 11 height 11
checkbox input "true"
type input "5b57bace-1c19-4258-9814-fef47d79eac8"
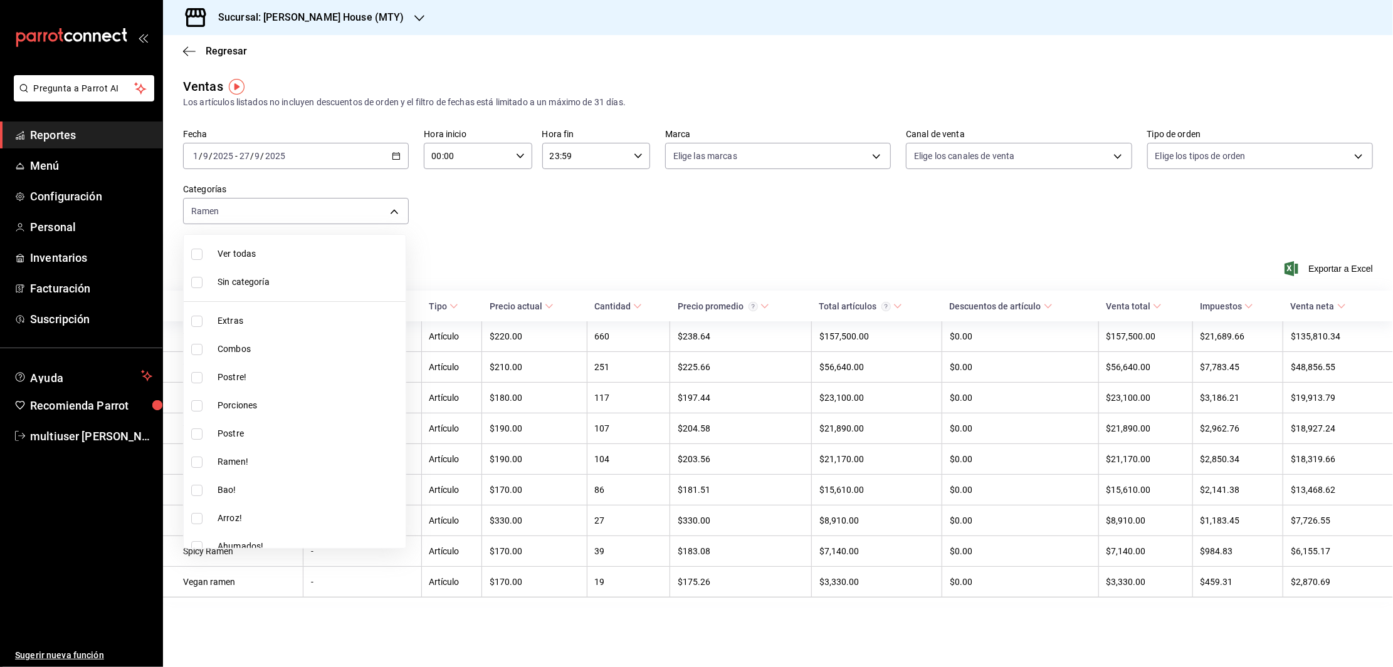
scroll to position [6, 0]
click at [193, 452] on input "checkbox" at bounding box center [196, 456] width 11 height 11
checkbox input "true"
type input "5b57bace-1c19-4258-9814-fef47d79eac8,0c671380-d08d-4165-8613-64f2cc2a10da"
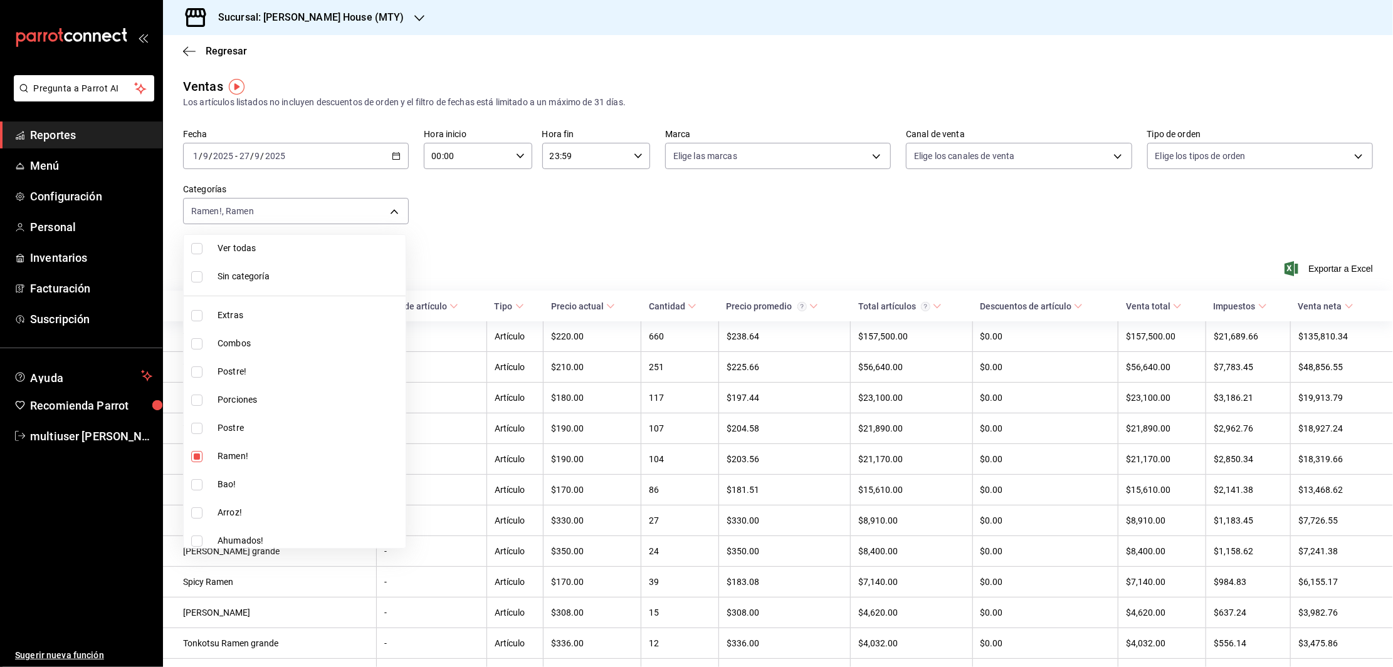
click at [549, 219] on div at bounding box center [696, 333] width 1393 height 667
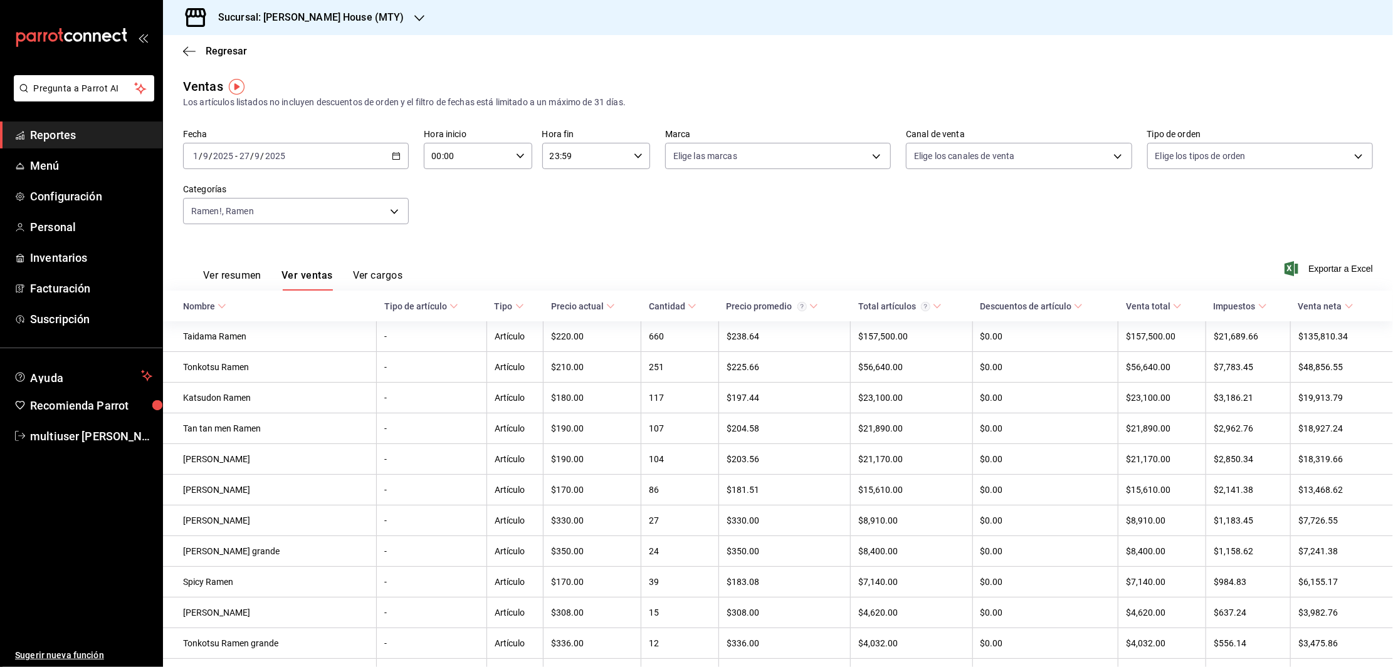
click at [212, 309] on div "Nombre" at bounding box center [199, 306] width 32 height 10
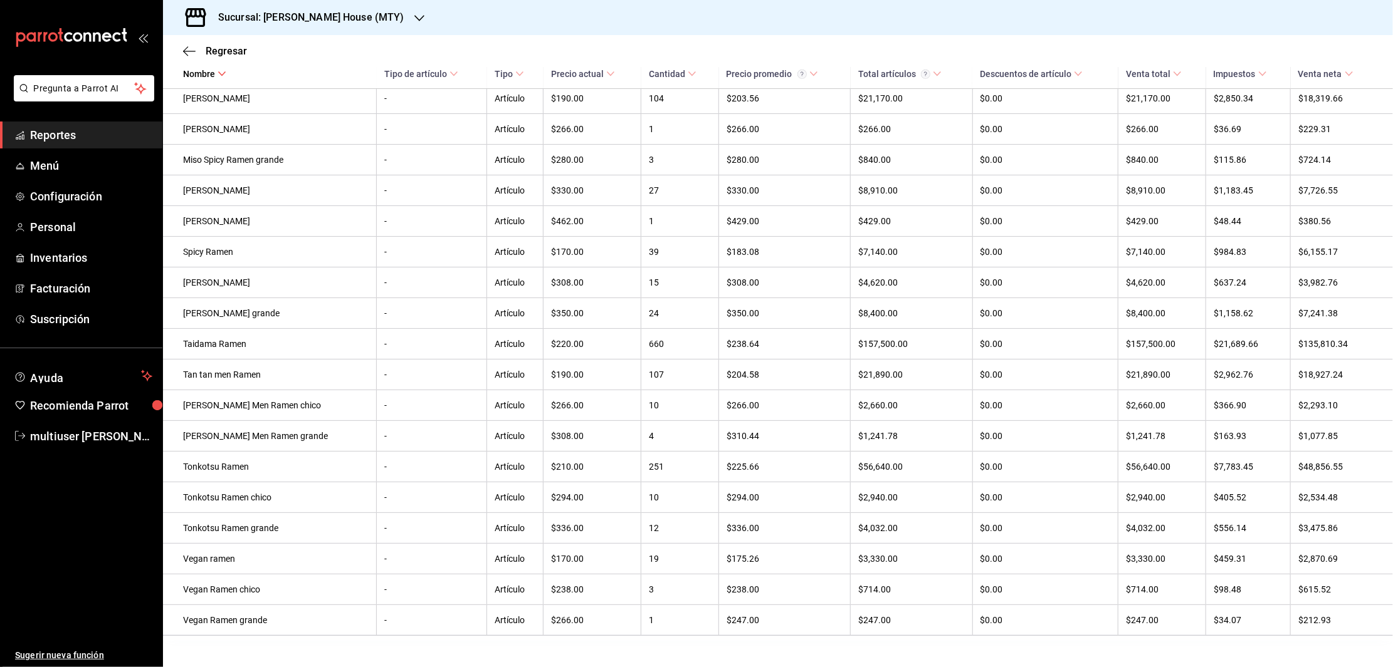
scroll to position [474, 0]
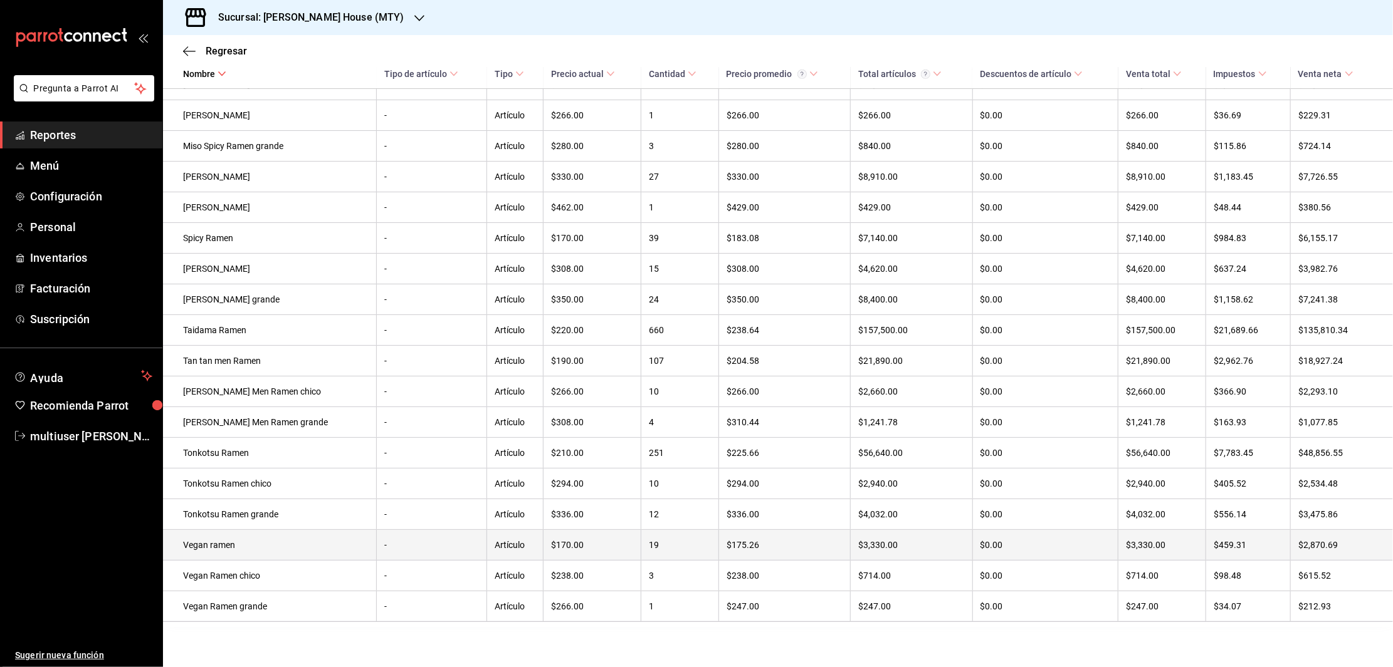
click at [230, 540] on td "Vegan ramen" at bounding box center [270, 545] width 214 height 31
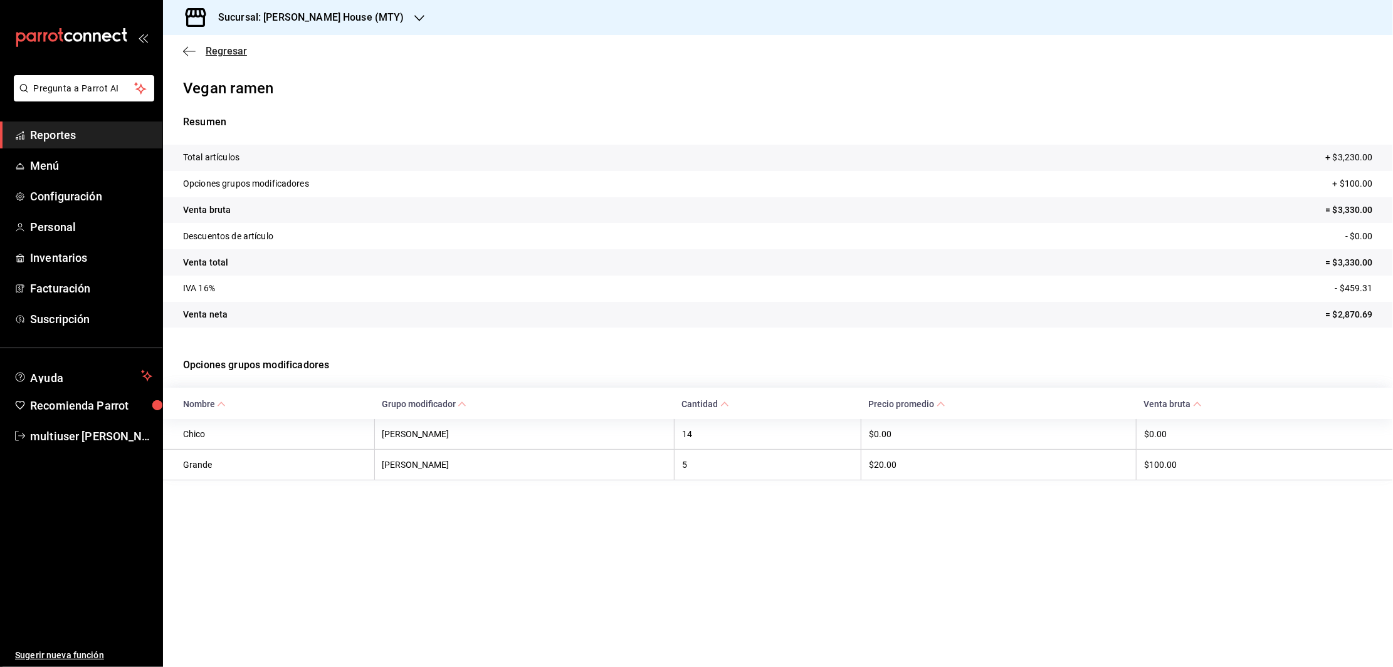
click at [185, 46] on icon "button" at bounding box center [189, 51] width 13 height 11
click at [186, 46] on icon "button" at bounding box center [189, 51] width 13 height 11
click at [54, 139] on span "Reportes" at bounding box center [91, 135] width 122 height 17
